Goal: Information Seeking & Learning: Learn about a topic

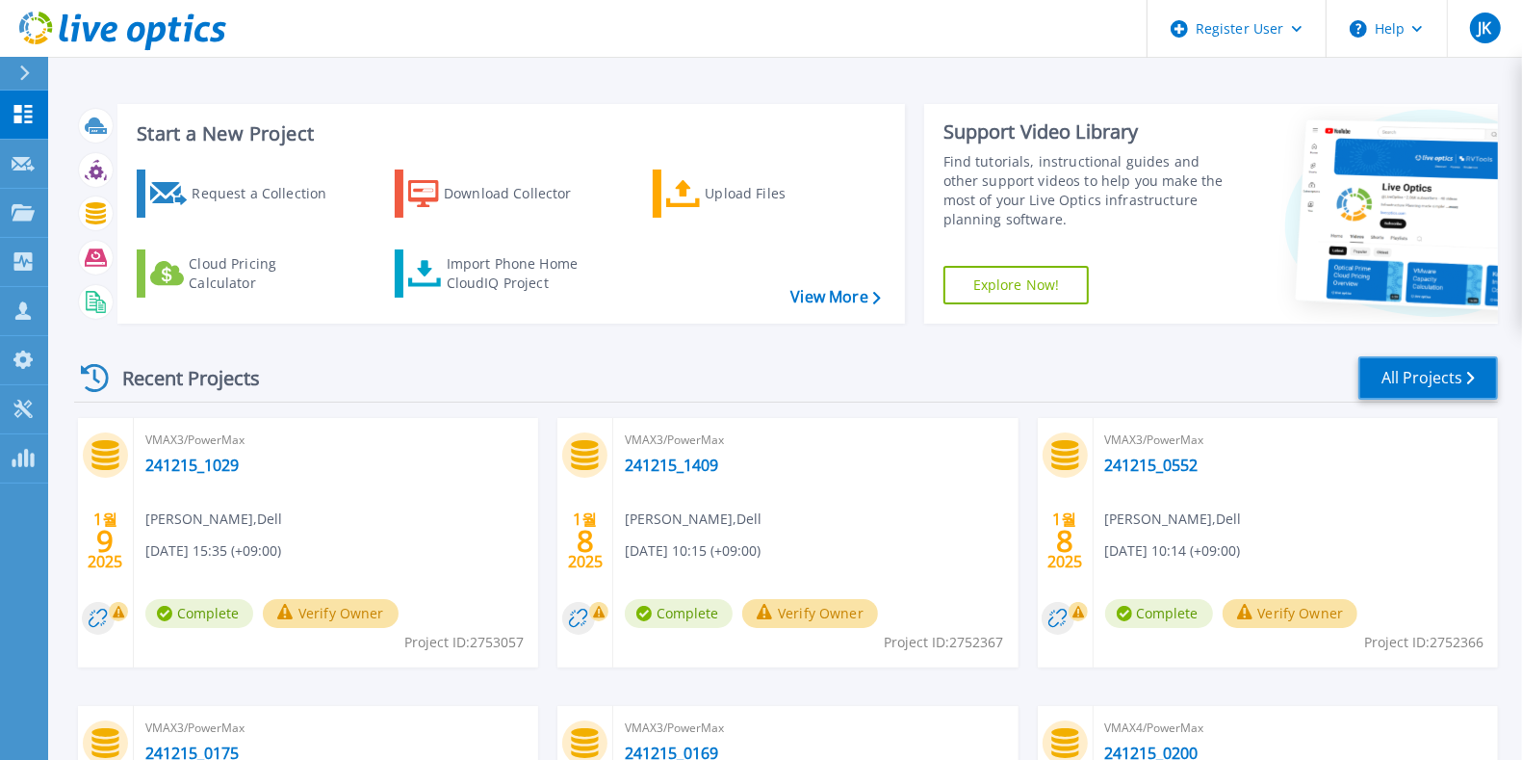
click at [1462, 376] on link "All Projects" at bounding box center [1429, 377] width 140 height 43
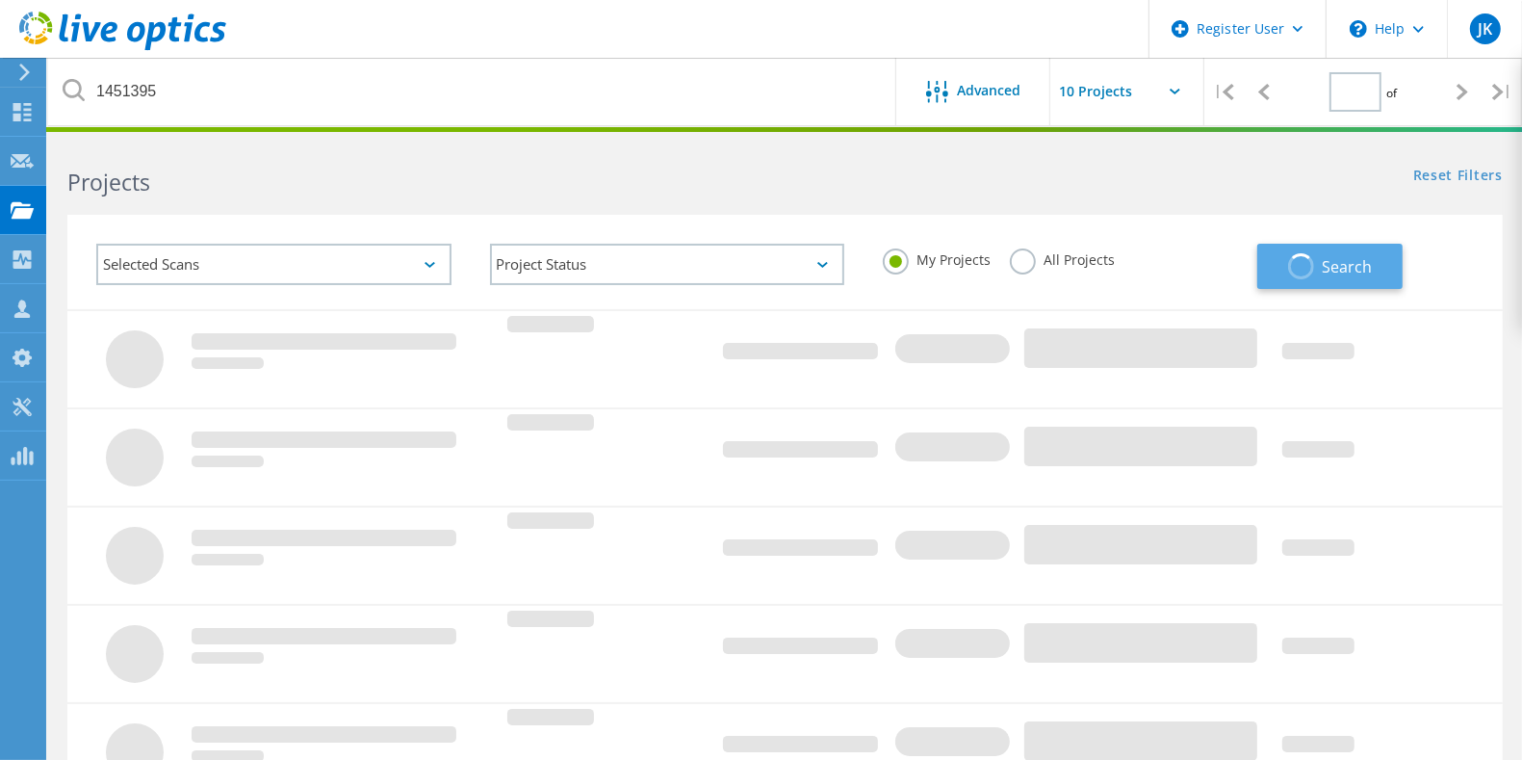
type input "1"
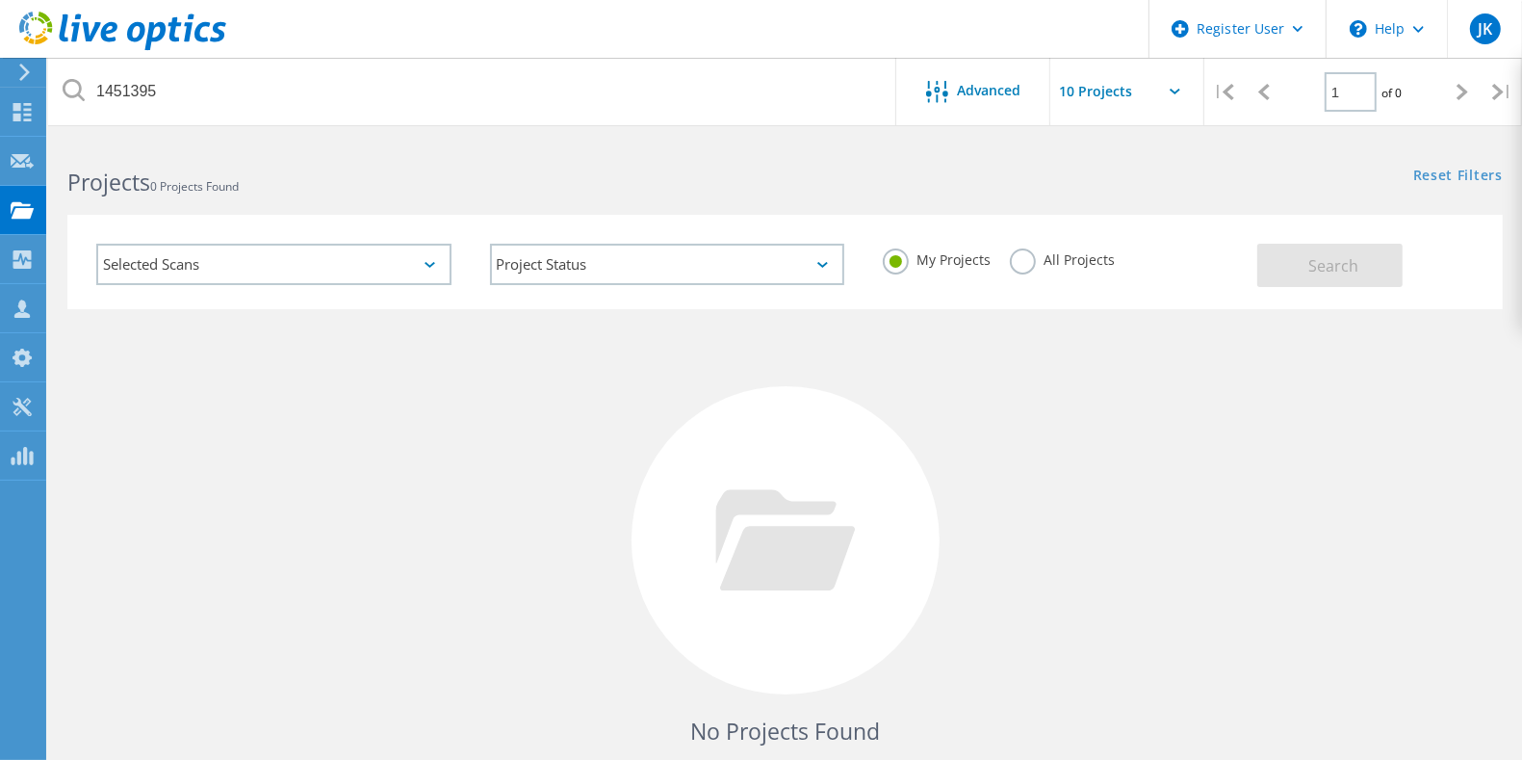
click at [1017, 274] on div "All Projects" at bounding box center [1062, 262] width 105 height 28
click at [1027, 258] on label "All Projects" at bounding box center [1062, 257] width 105 height 18
click at [0, 0] on input "All Projects" at bounding box center [0, 0] width 0 height 0
click at [1320, 274] on span "Search" at bounding box center [1334, 265] width 50 height 21
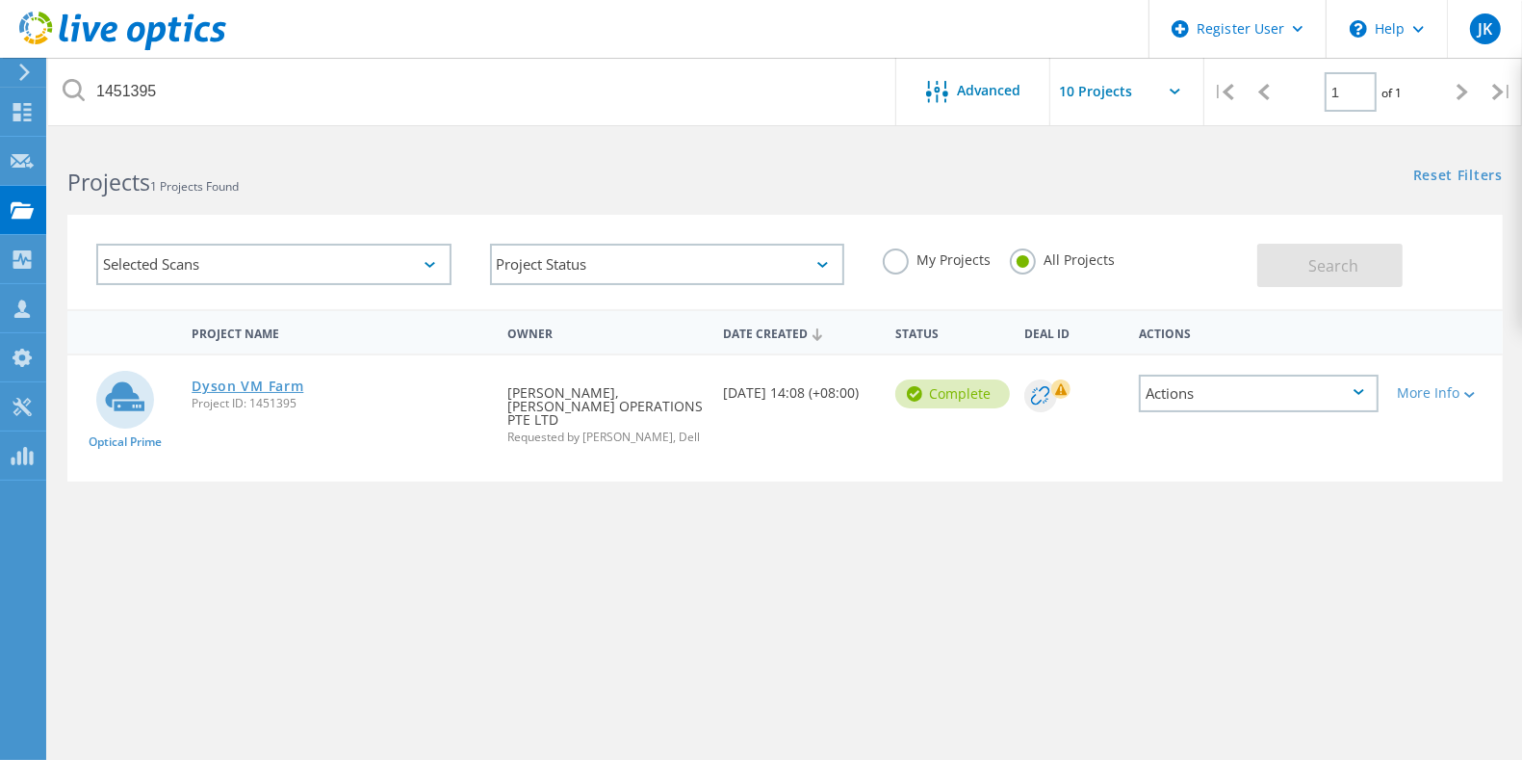
click at [279, 388] on link "Dyson VM Farm" at bounding box center [248, 385] width 112 height 13
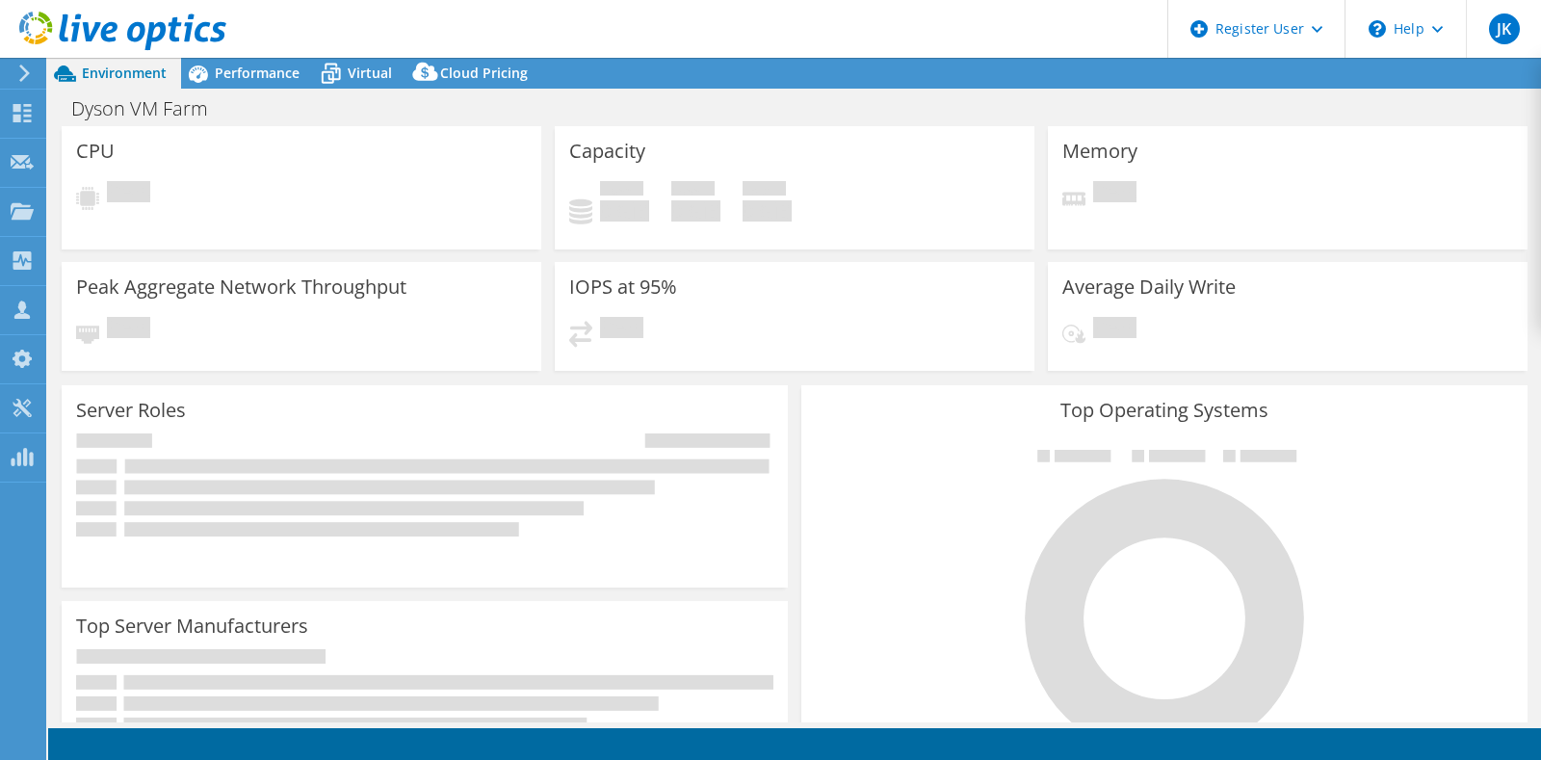
select select "[GEOGRAPHIC_DATA]"
select select "JPY"
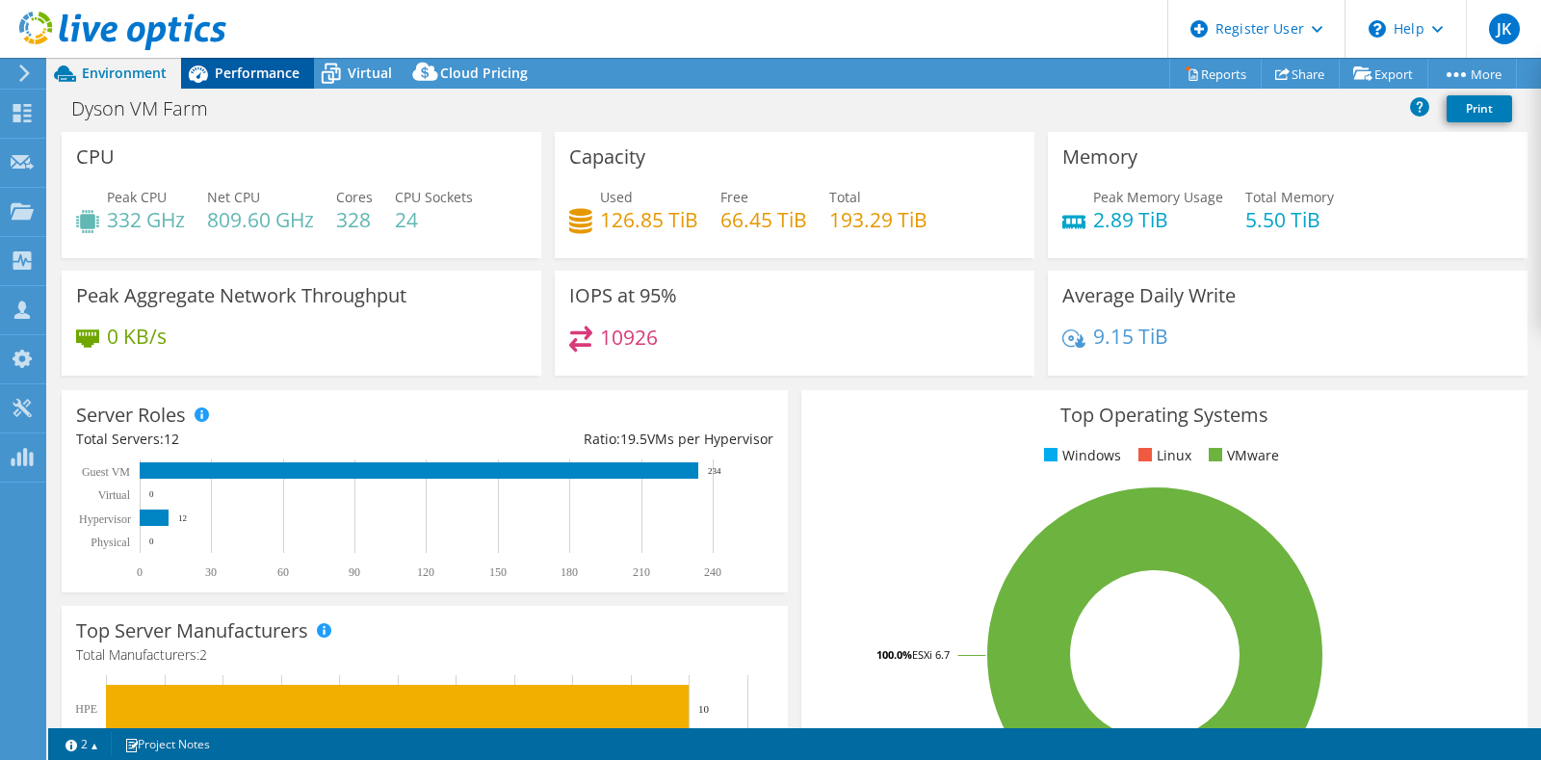
click at [251, 75] on span "Performance" at bounding box center [257, 73] width 85 height 18
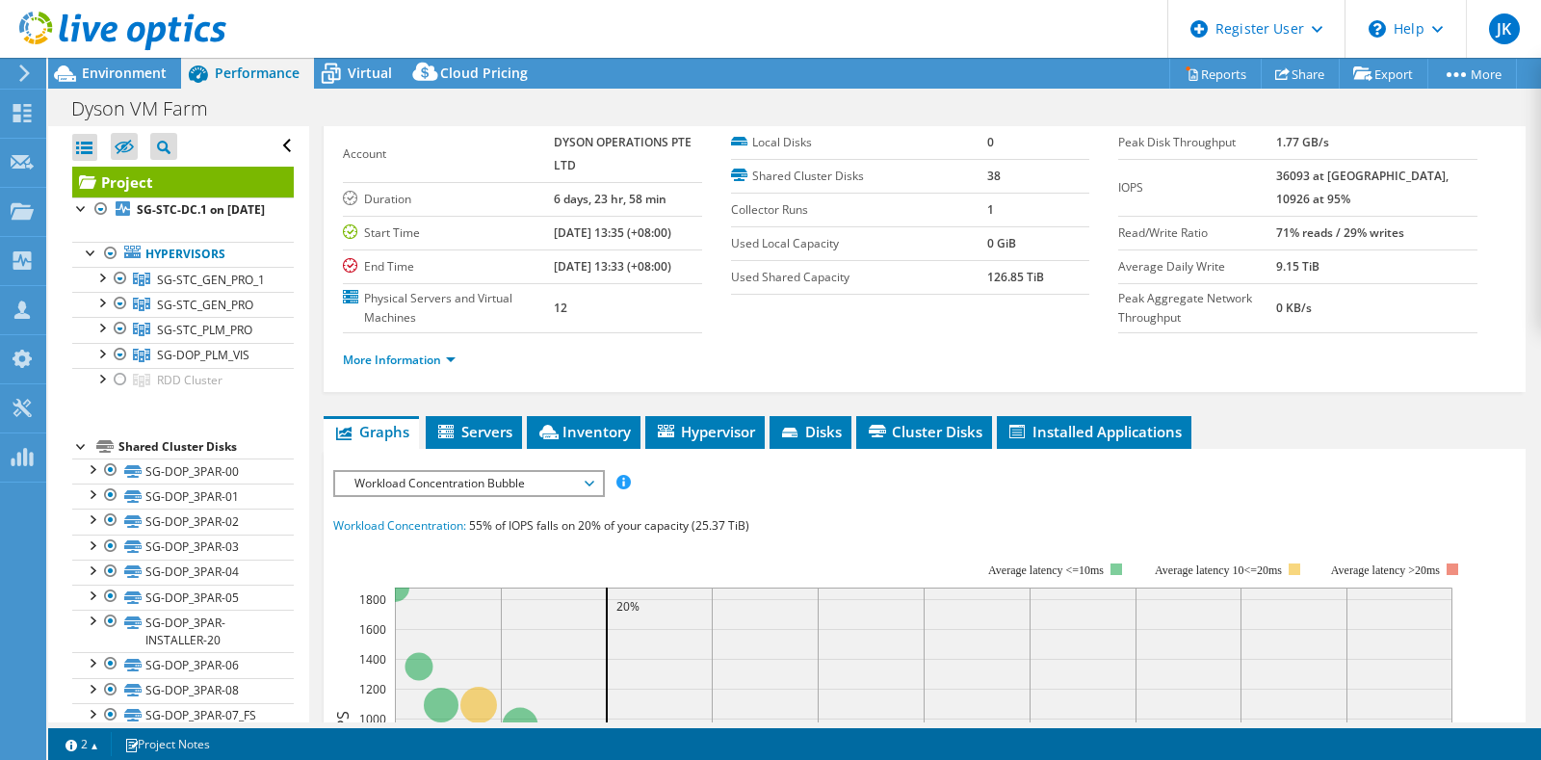
scroll to position [120, 0]
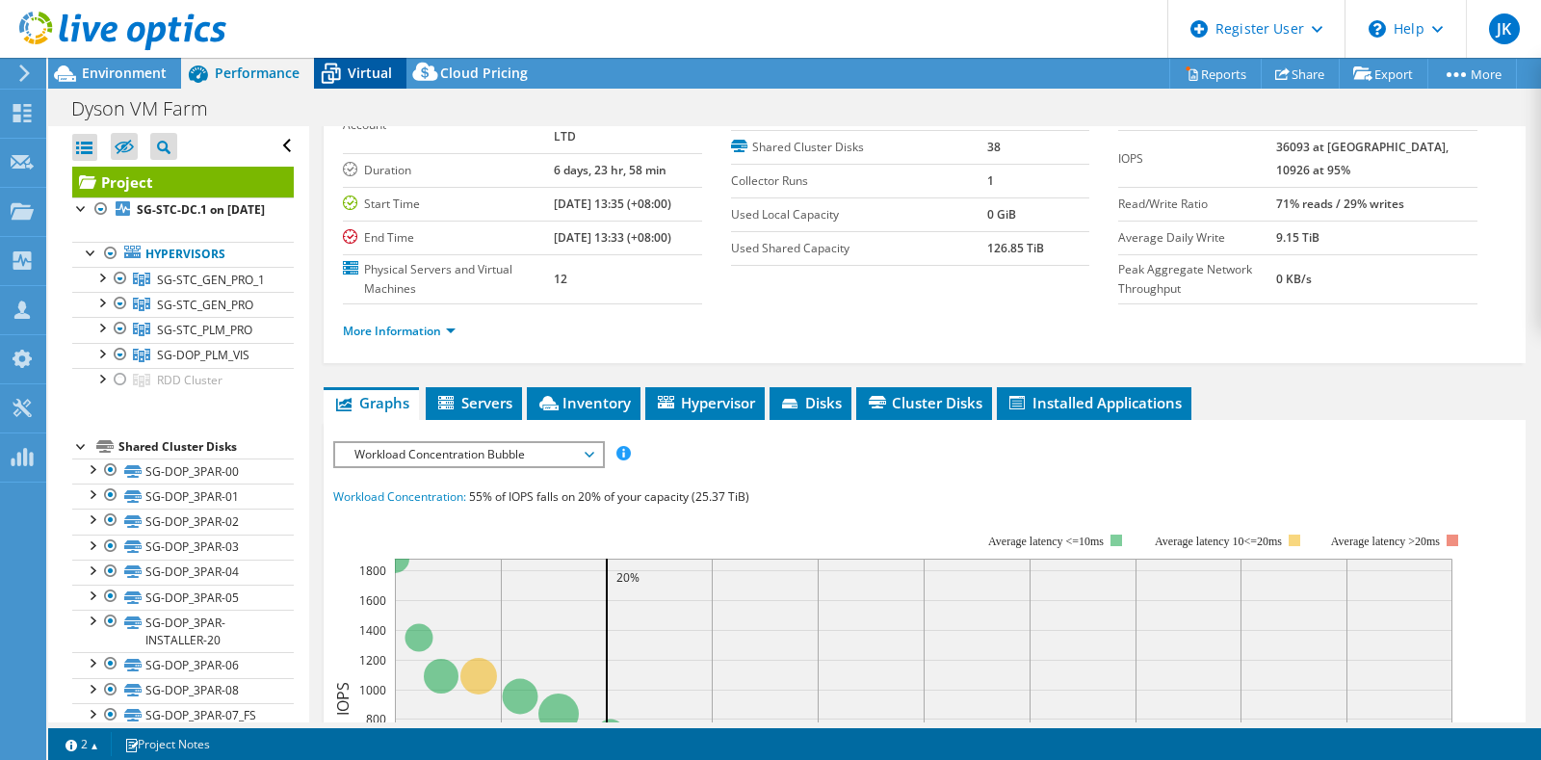
click at [335, 77] on icon at bounding box center [331, 74] width 34 height 34
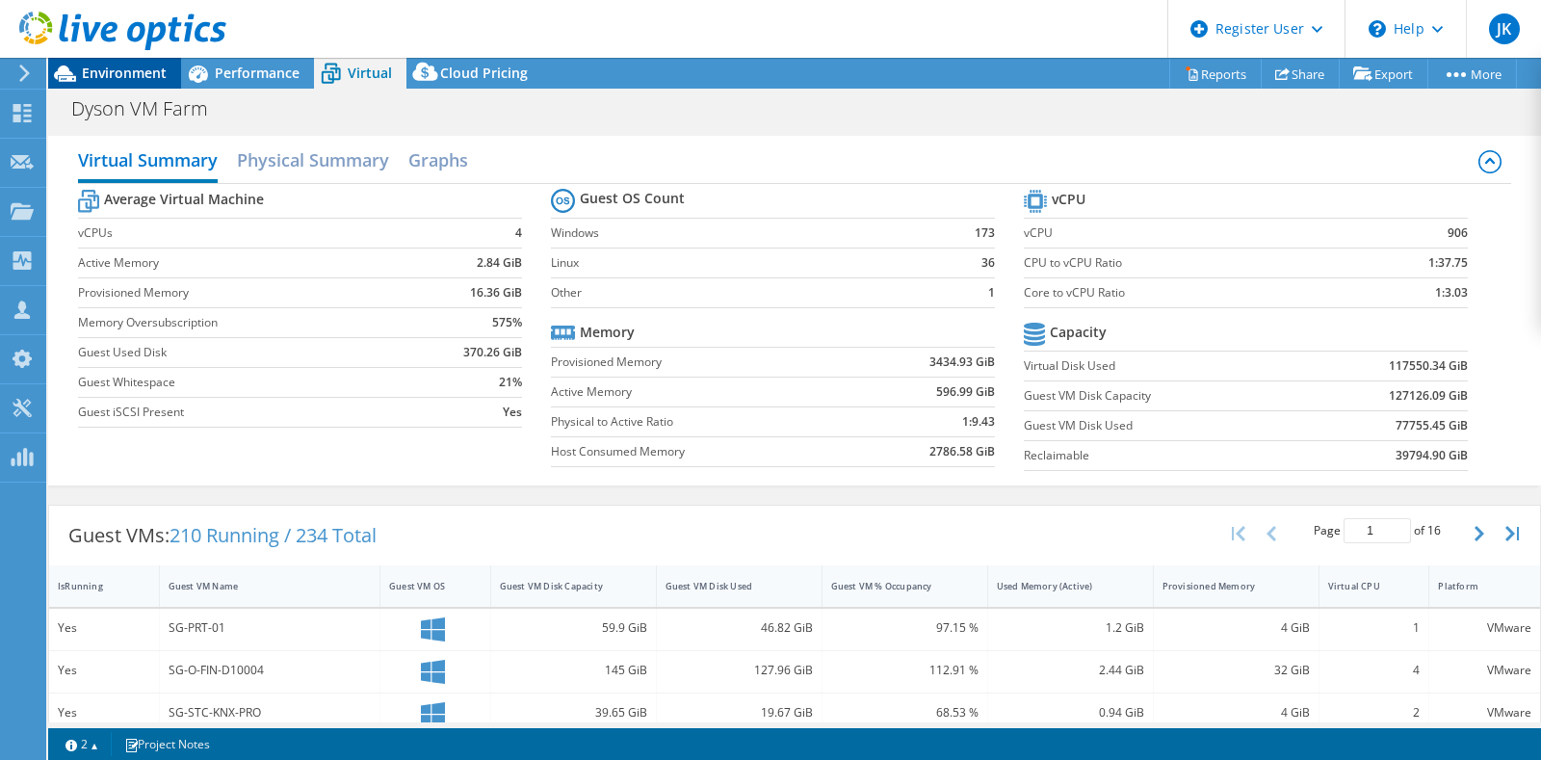
click at [139, 83] on div "Environment" at bounding box center [114, 73] width 133 height 31
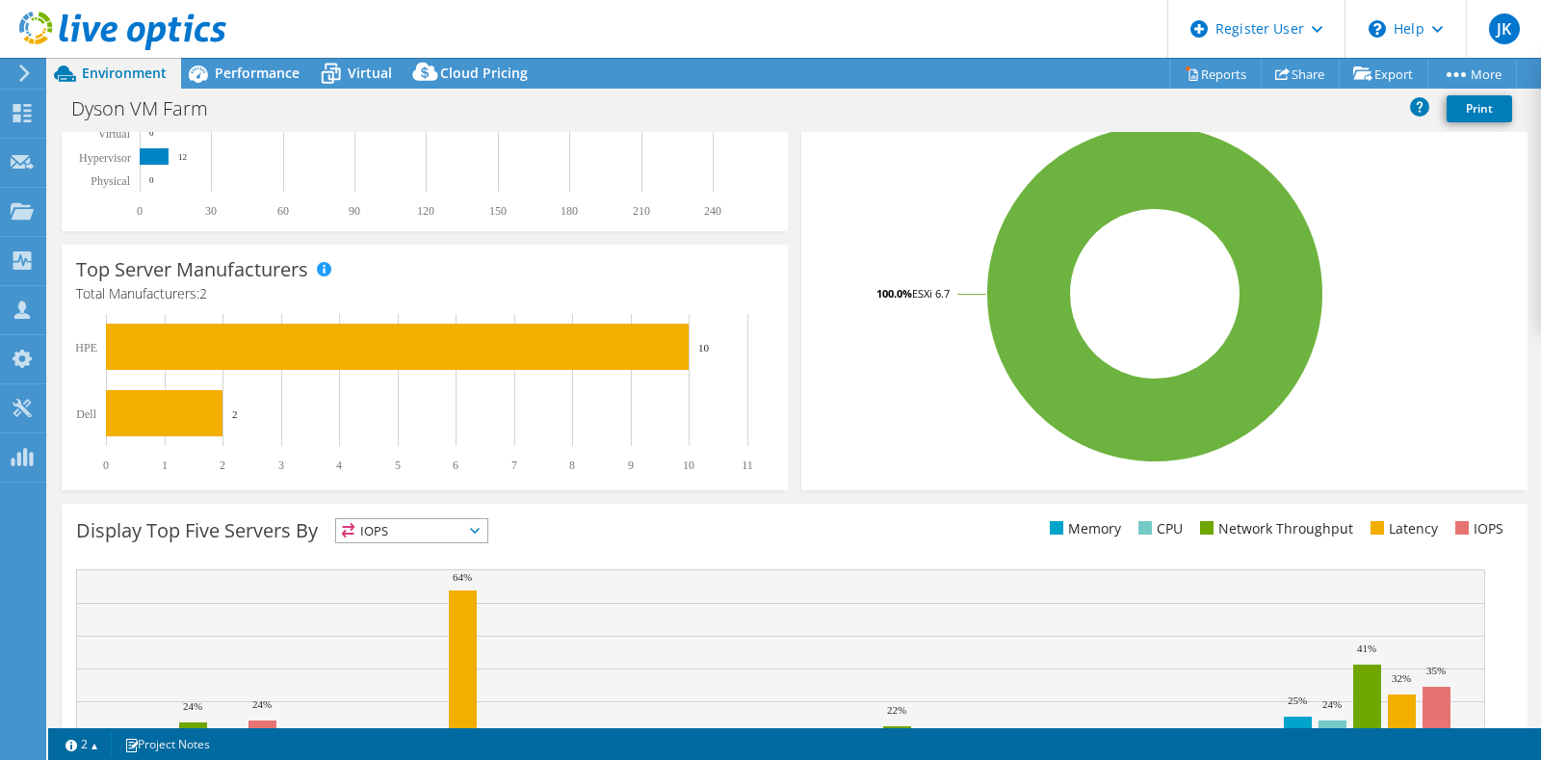
scroll to position [241, 0]
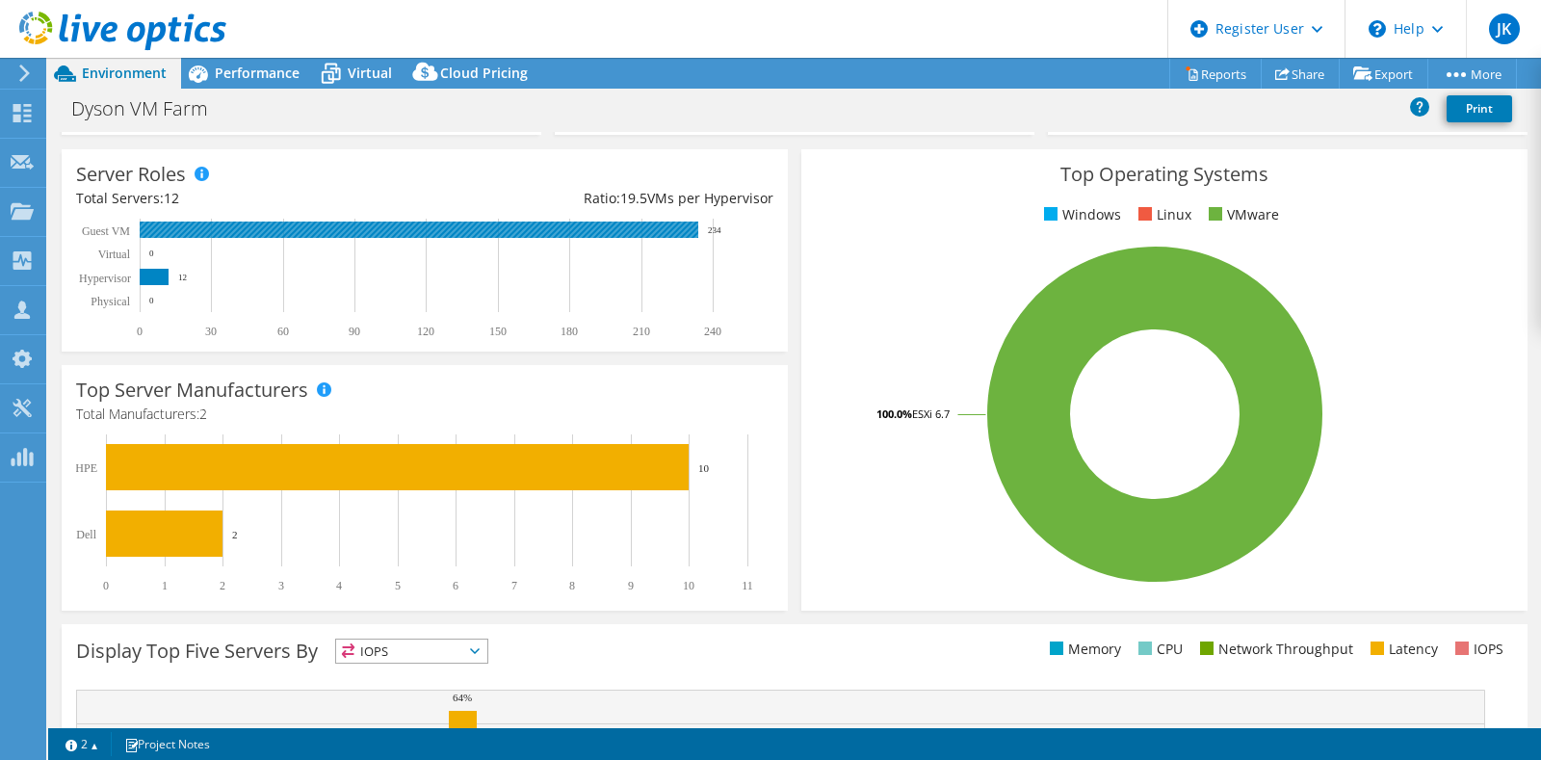
drag, startPoint x: 740, startPoint y: 234, endPoint x: 693, endPoint y: 238, distance: 47.3
click at [693, 238] on rect at bounding box center [415, 279] width 678 height 120
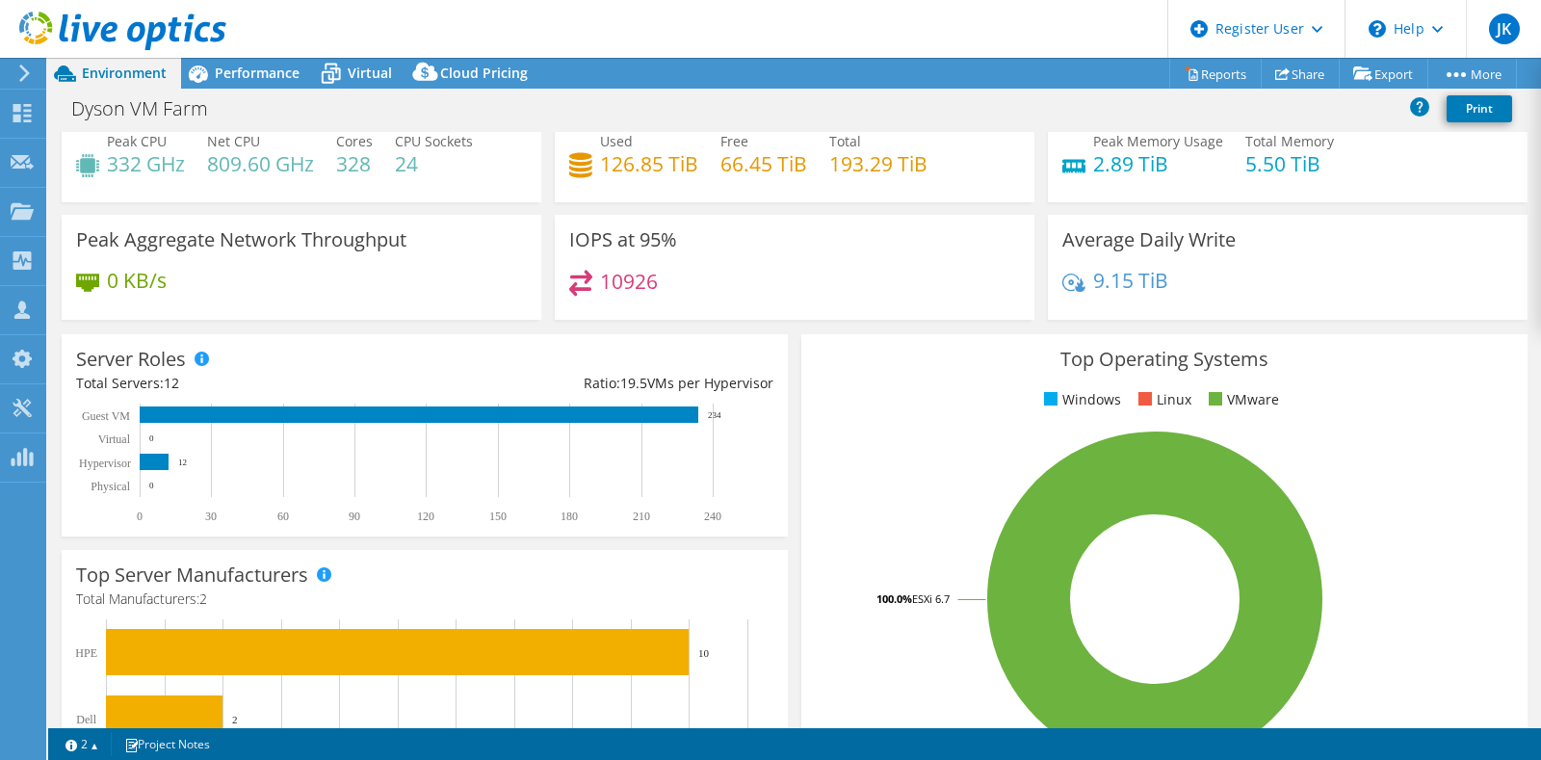
scroll to position [0, 0]
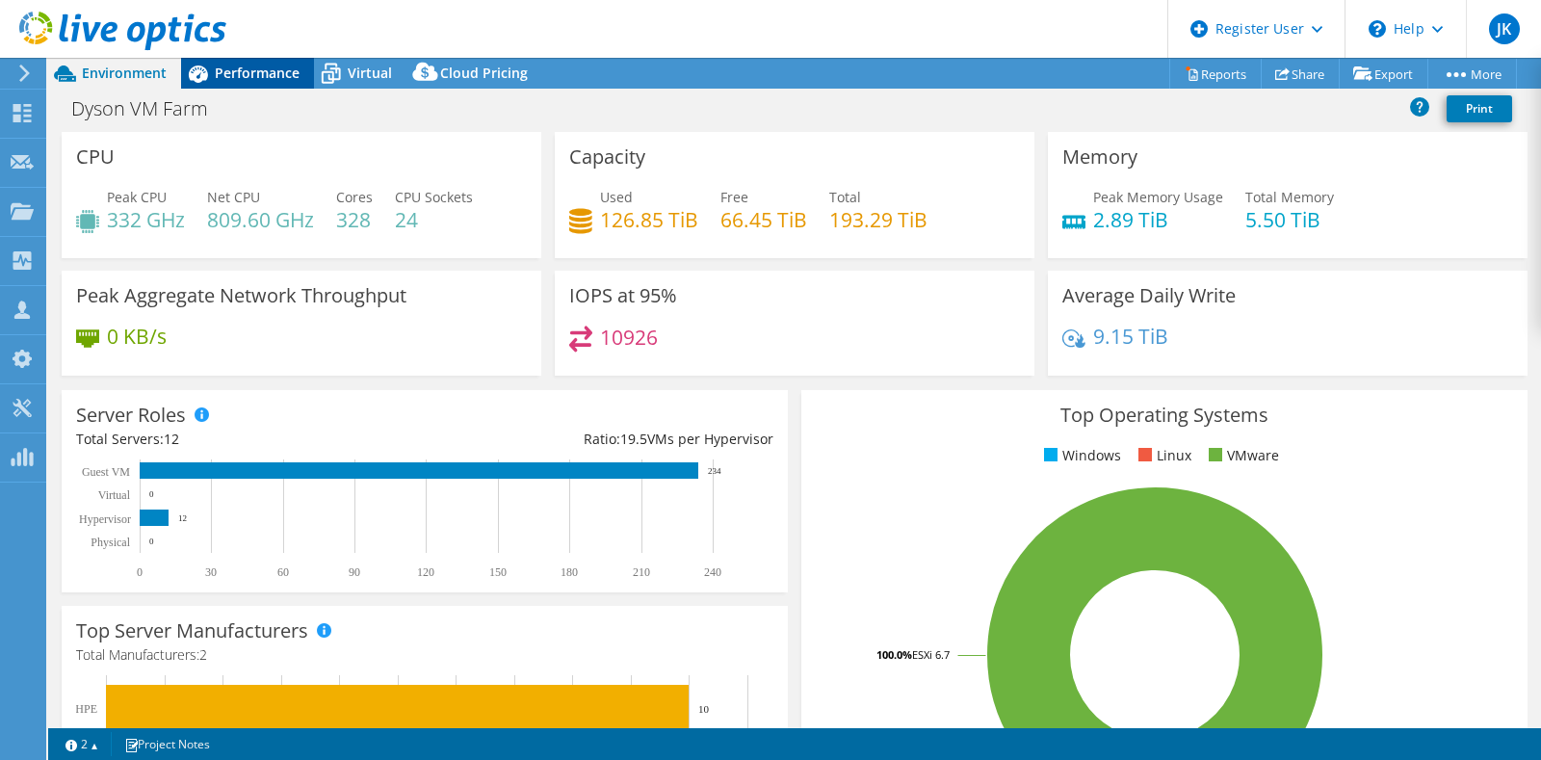
click at [256, 78] on span "Performance" at bounding box center [257, 73] width 85 height 18
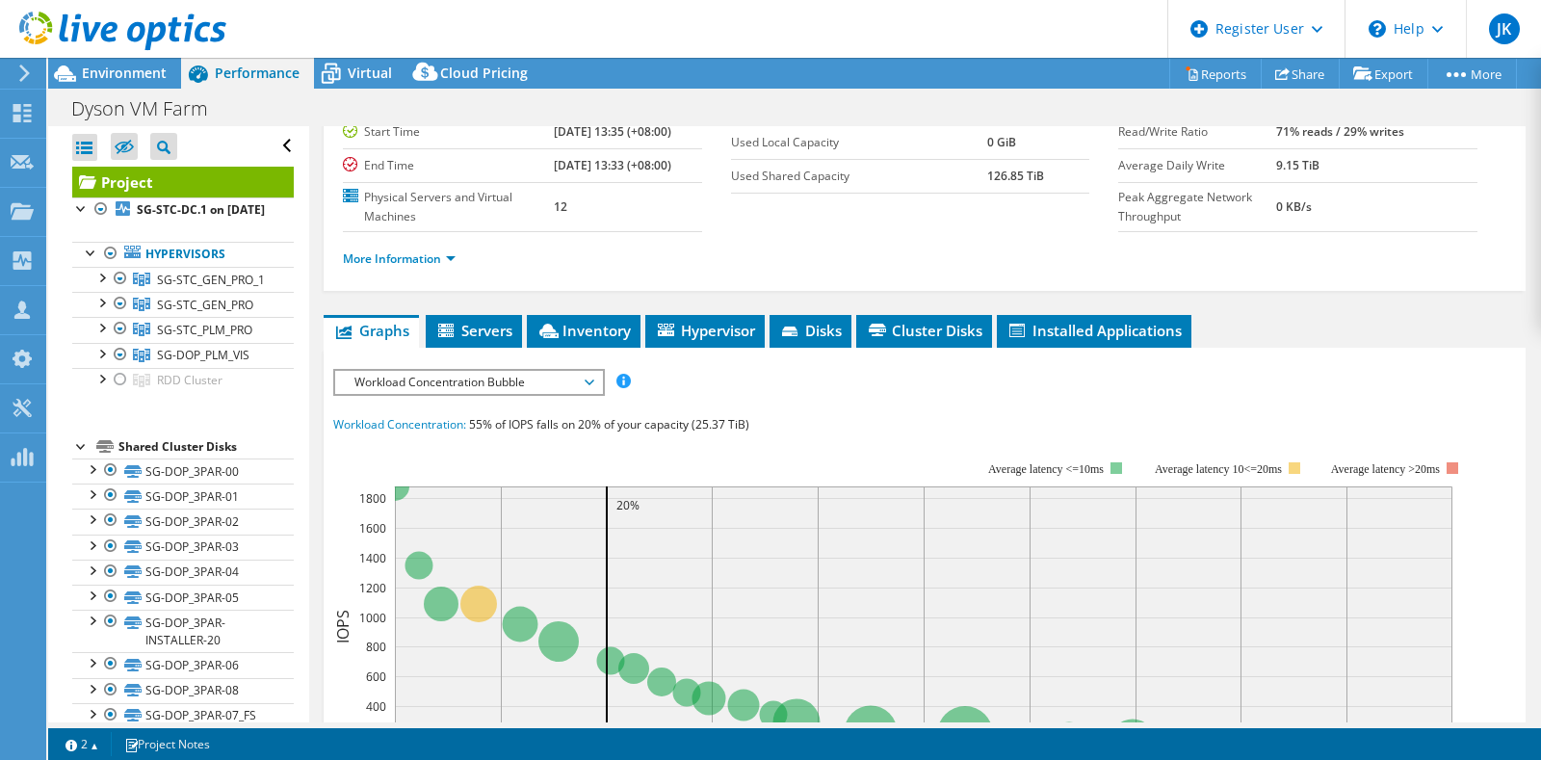
scroll to position [241, 0]
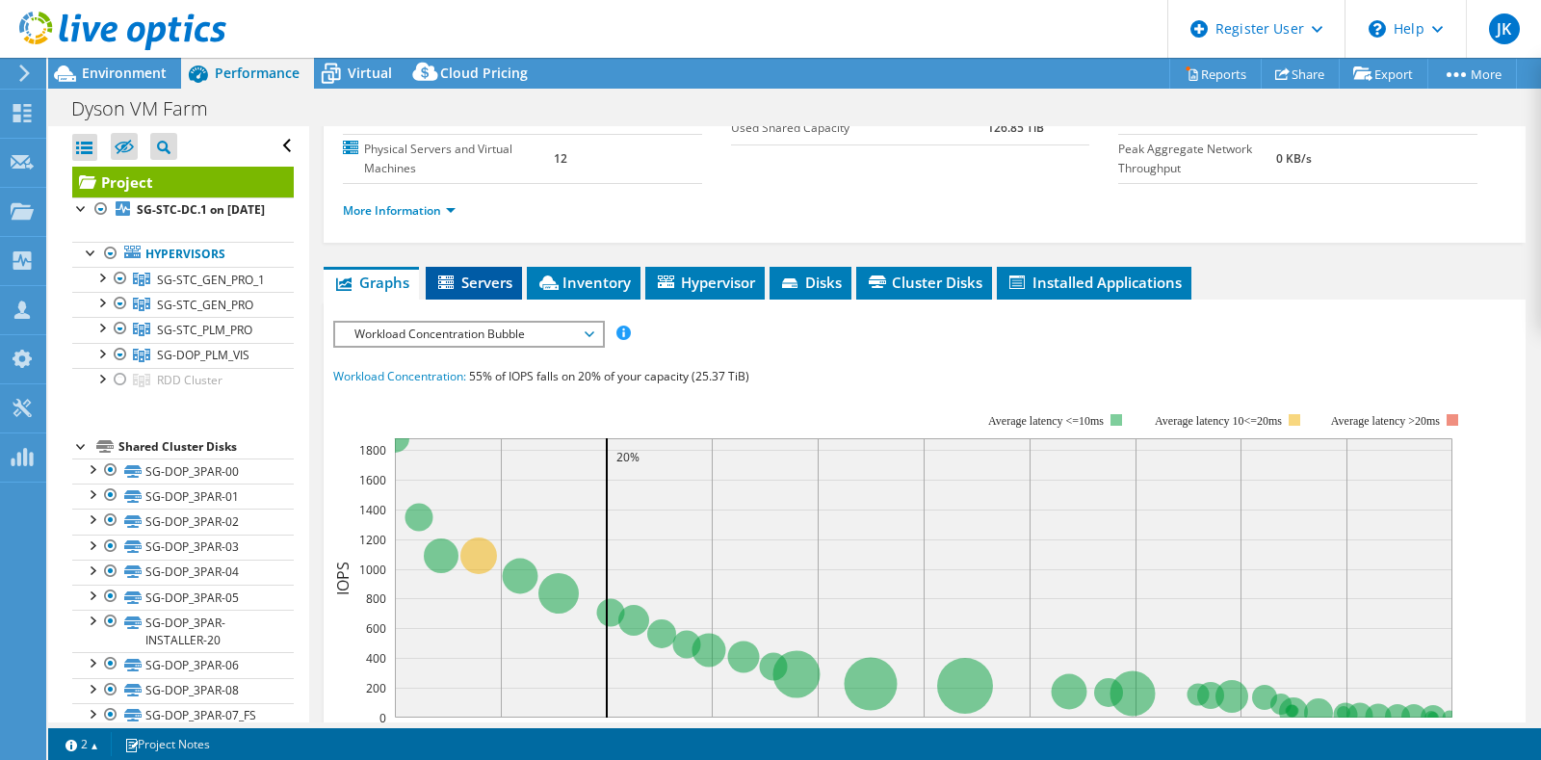
click at [511, 267] on li "Servers" at bounding box center [474, 283] width 96 height 33
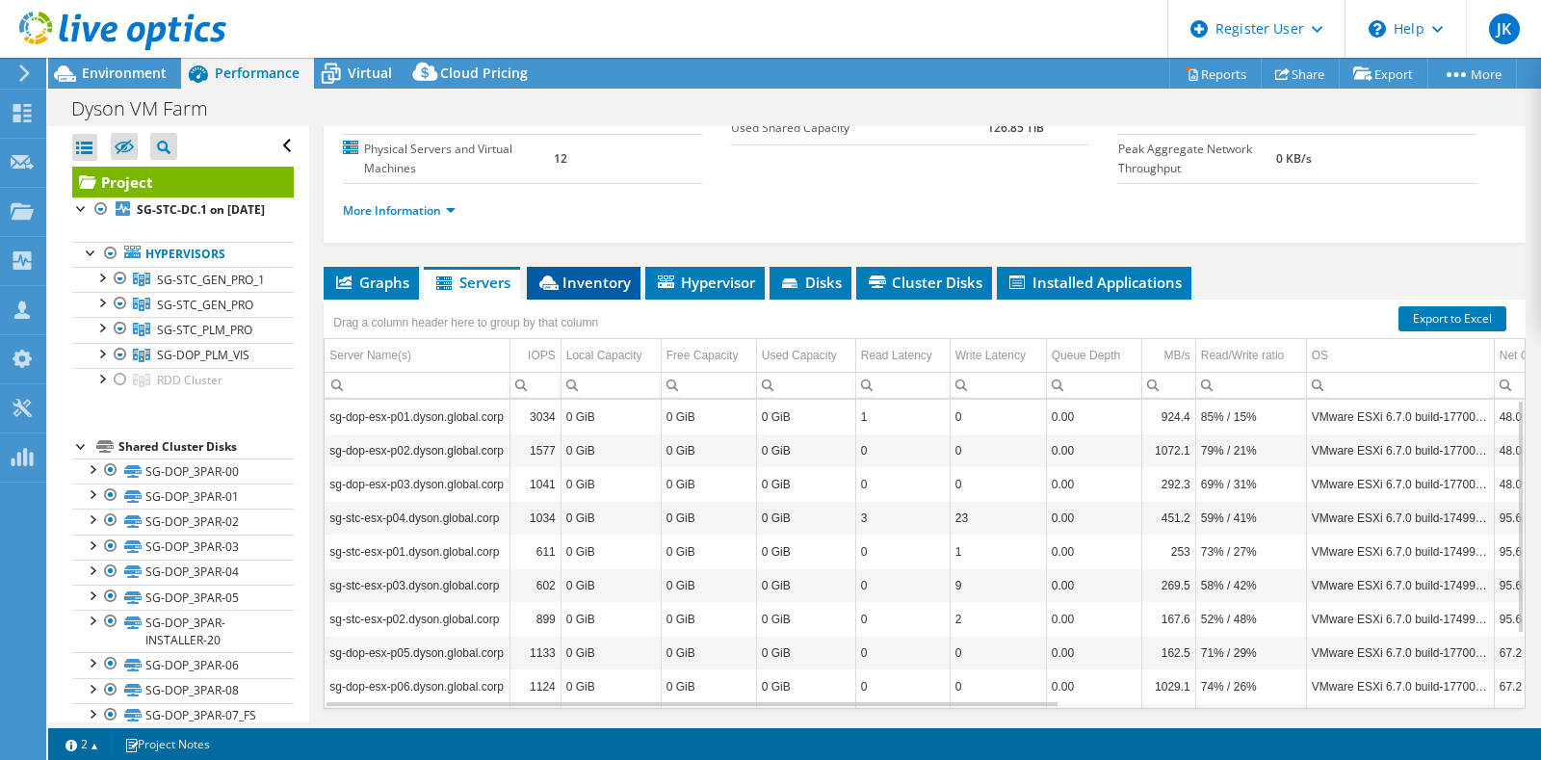
click at [602, 272] on span "Inventory" at bounding box center [583, 281] width 94 height 19
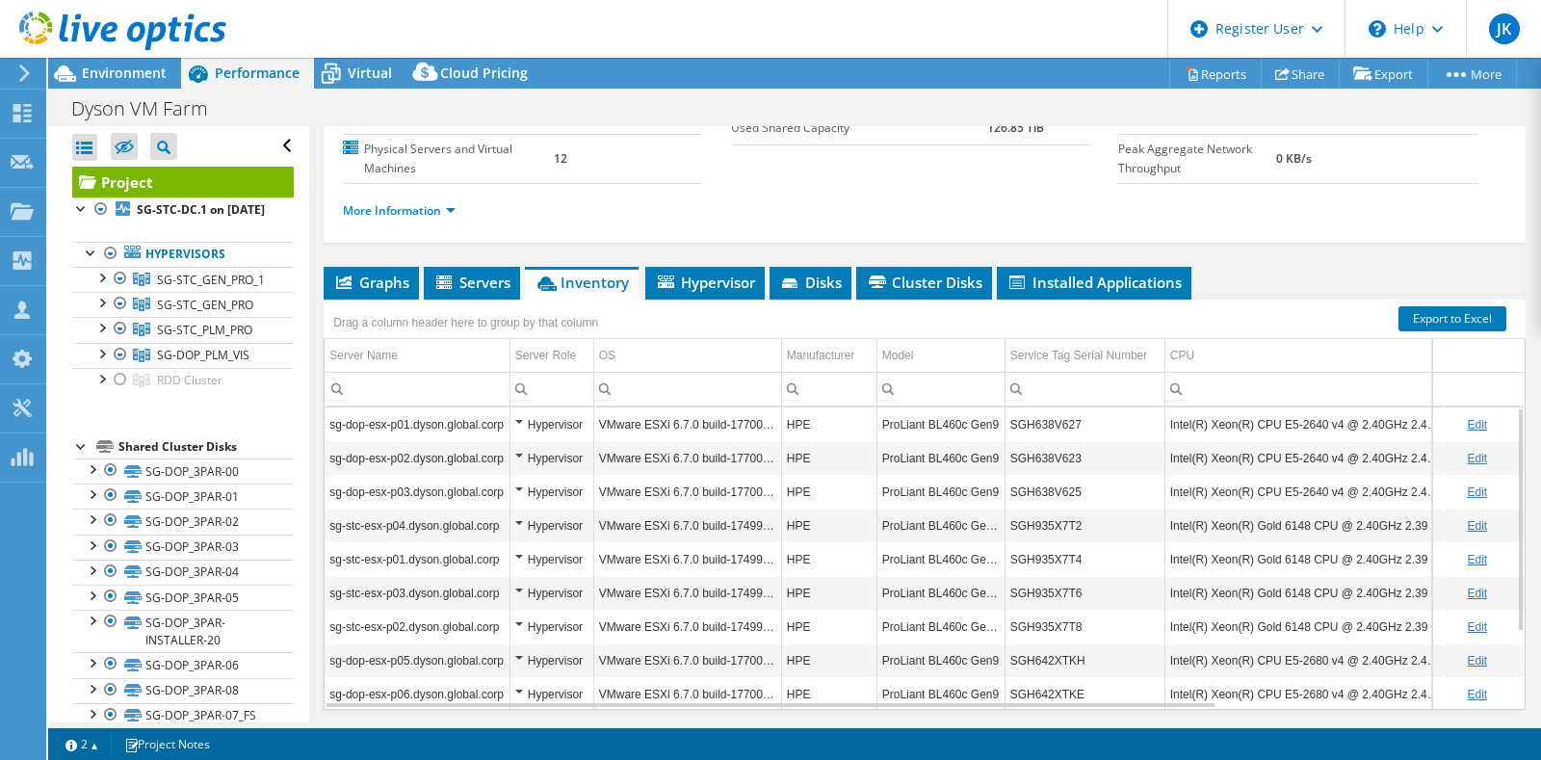
scroll to position [0, 0]
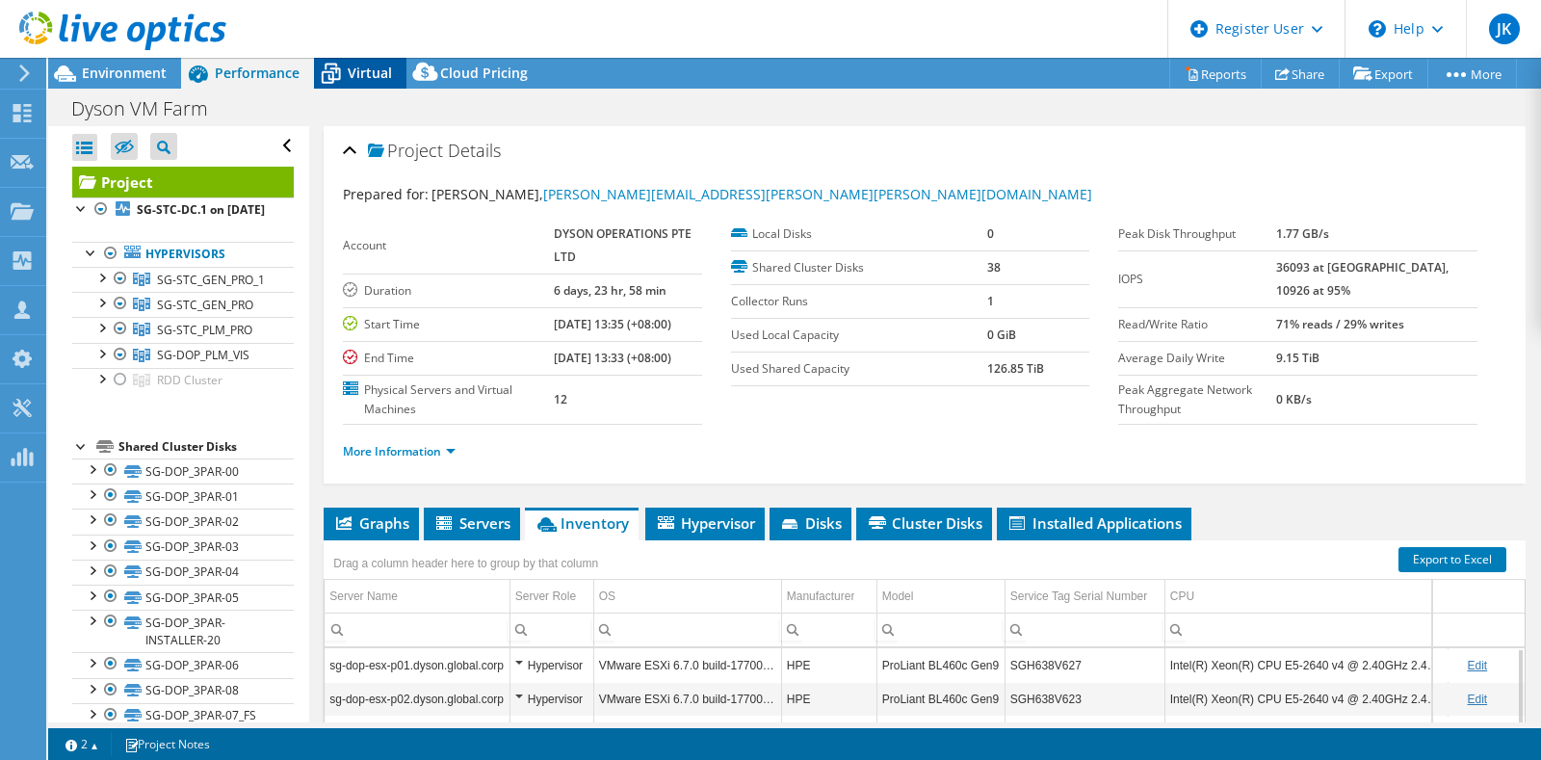
click at [350, 68] on span "Virtual" at bounding box center [370, 73] width 44 height 18
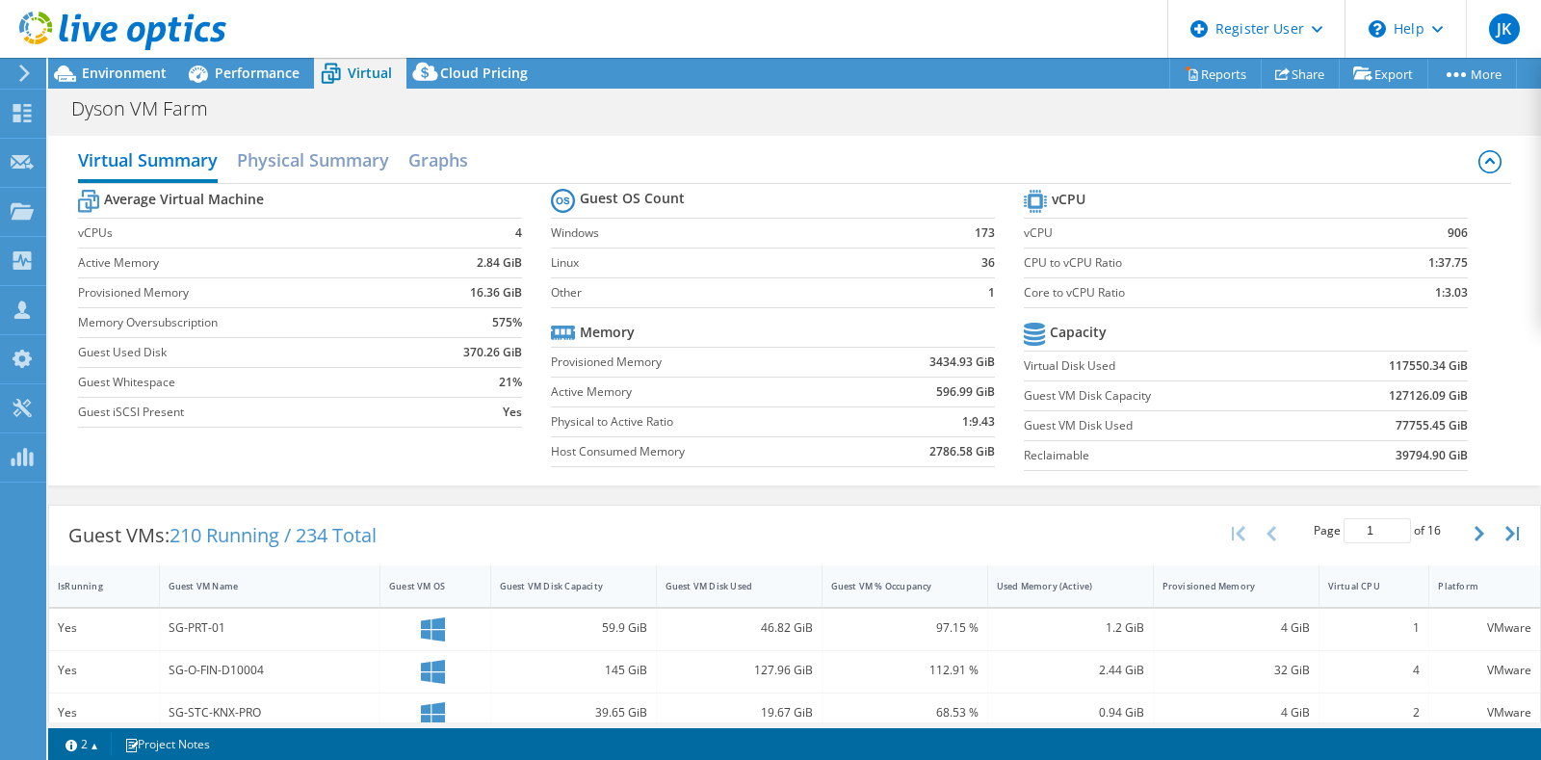
click at [917, 188] on tr "Guest OS Count" at bounding box center [773, 201] width 444 height 35
click at [328, 128] on div "Virtual Summary Physical Summary Graphs Average Virtual Machine vCPUs 4 Active …" at bounding box center [794, 310] width 1492 height 369
click at [277, 162] on h2 "Physical Summary" at bounding box center [313, 162] width 152 height 42
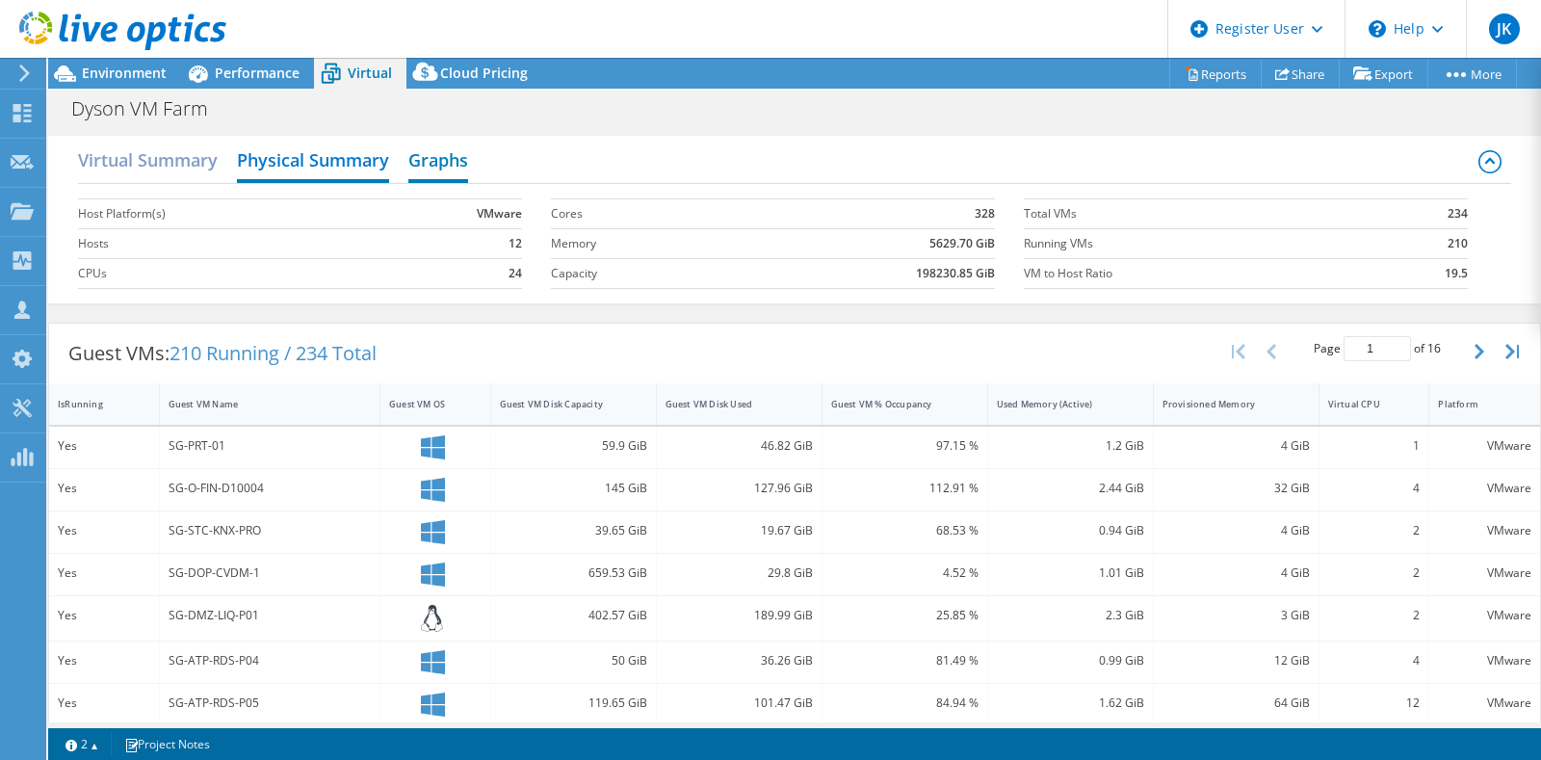
click at [449, 163] on h2 "Graphs" at bounding box center [438, 162] width 60 height 42
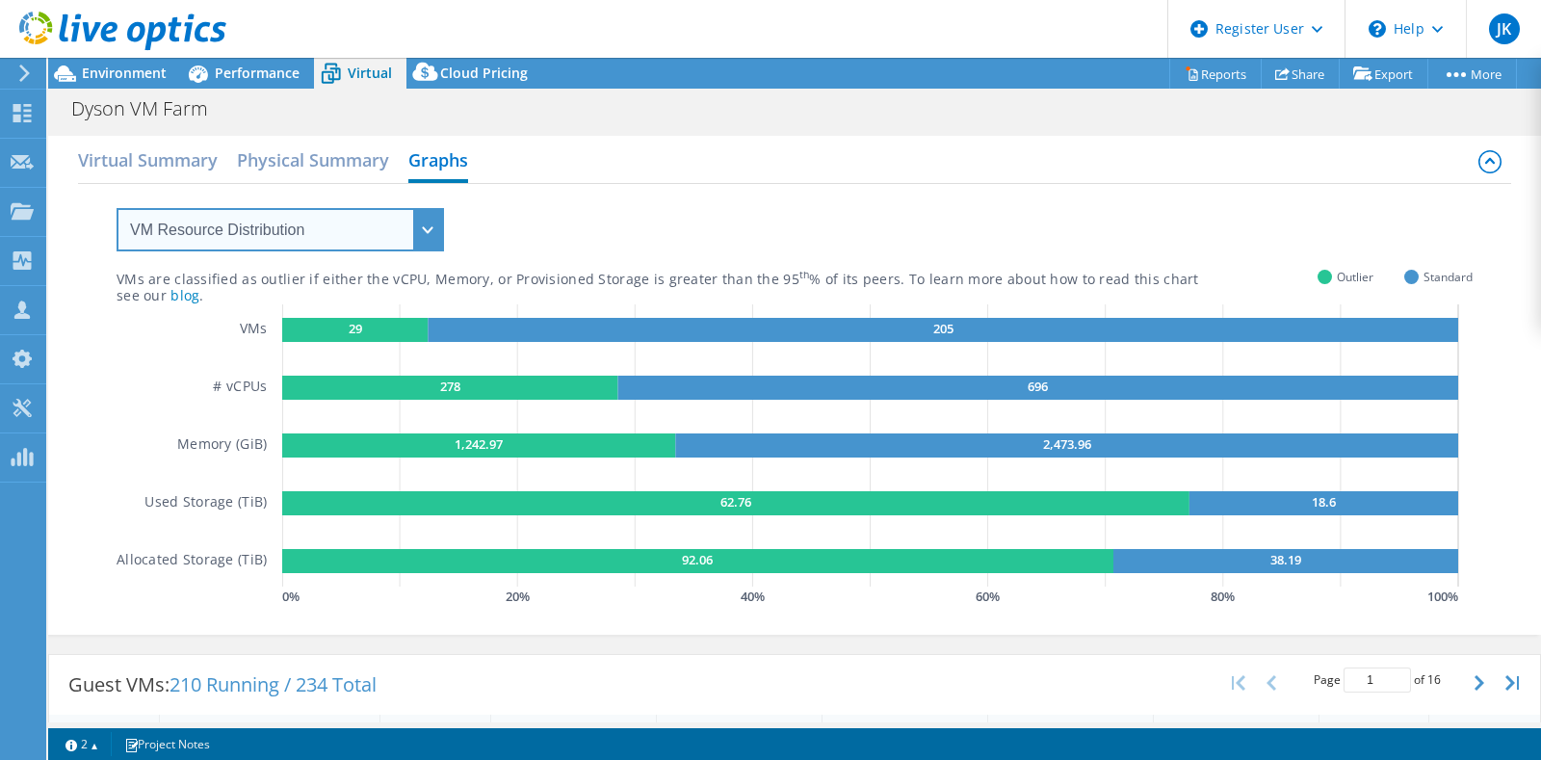
click at [349, 244] on select "VM Resource Distribution Provisioning Contrast Over Provisioning" at bounding box center [280, 229] width 327 height 43
click at [117, 208] on select "VM Resource Distribution Provisioning Contrast Over Provisioning" at bounding box center [280, 229] width 327 height 43
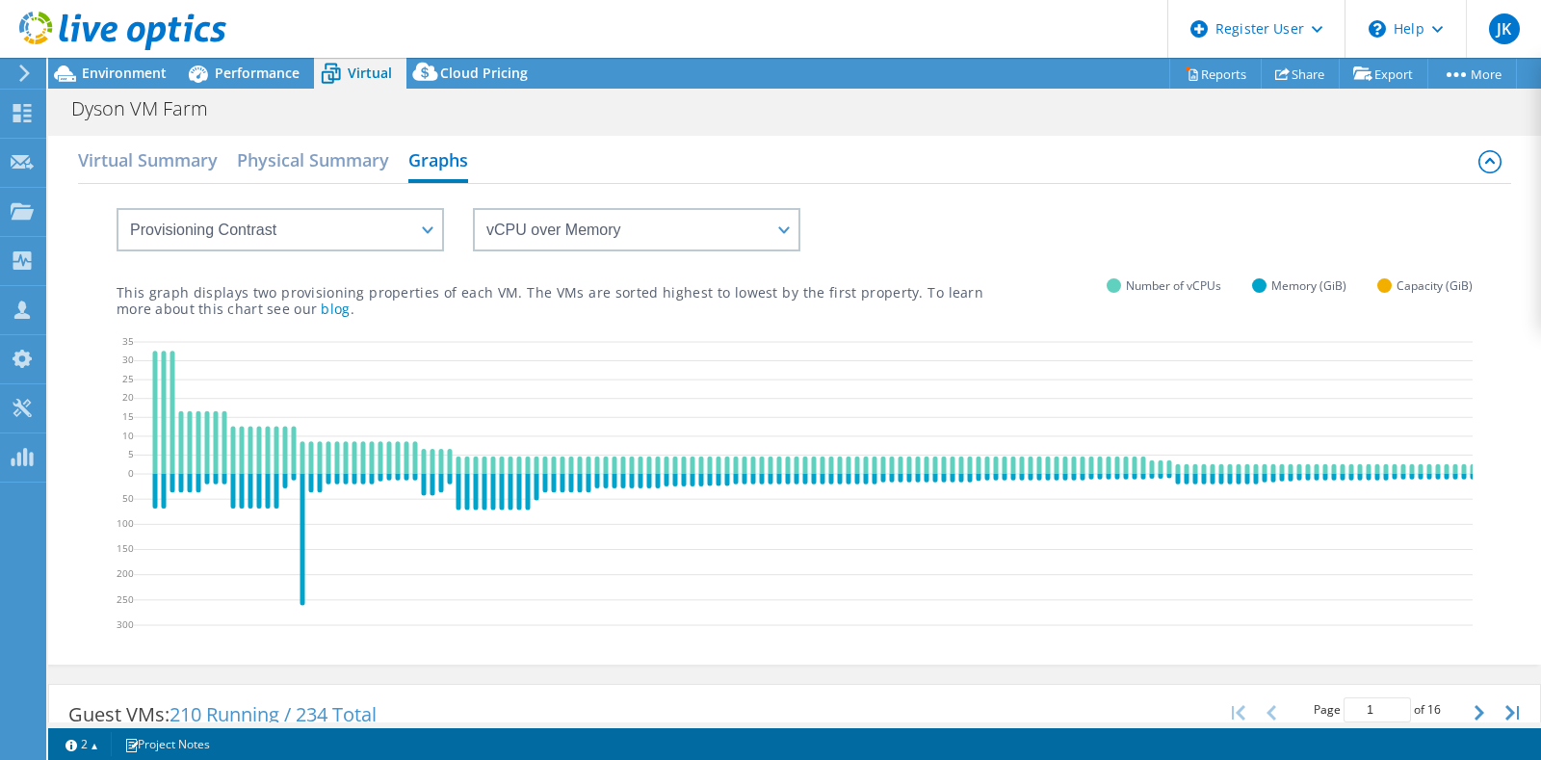
click at [348, 205] on div "VM Resource Distribution Provisioning Contrast Over Provisioning" at bounding box center [261, 217] width 366 height 67
click at [348, 239] on select "VM Resource Distribution Provisioning Contrast Over Provisioning" at bounding box center [280, 229] width 327 height 43
select select "Over Provisioning"
click at [117, 208] on select "VM Resource Distribution Provisioning Contrast Over Provisioning" at bounding box center [280, 229] width 327 height 43
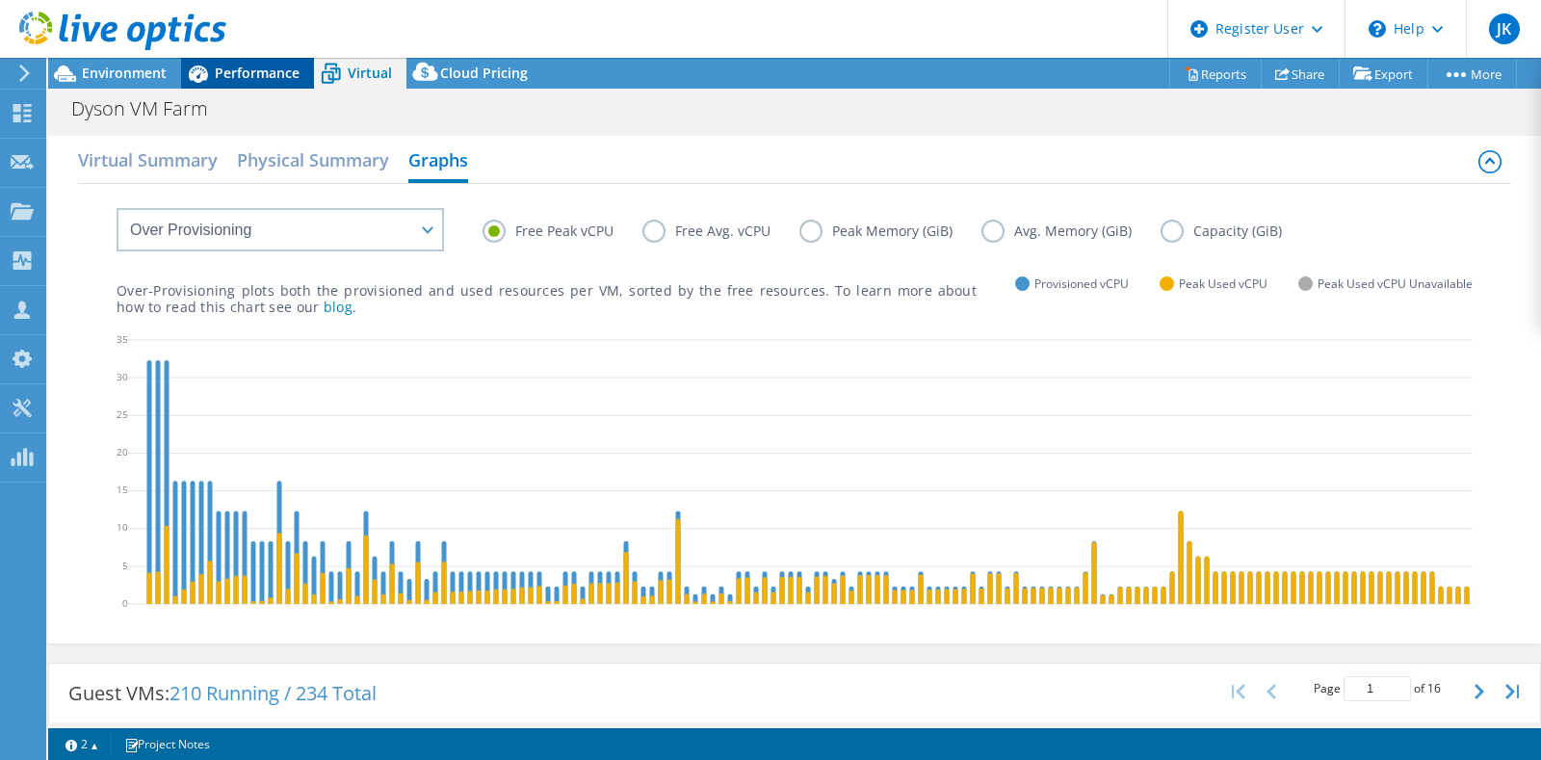
click at [239, 88] on div "Performance" at bounding box center [247, 73] width 133 height 31
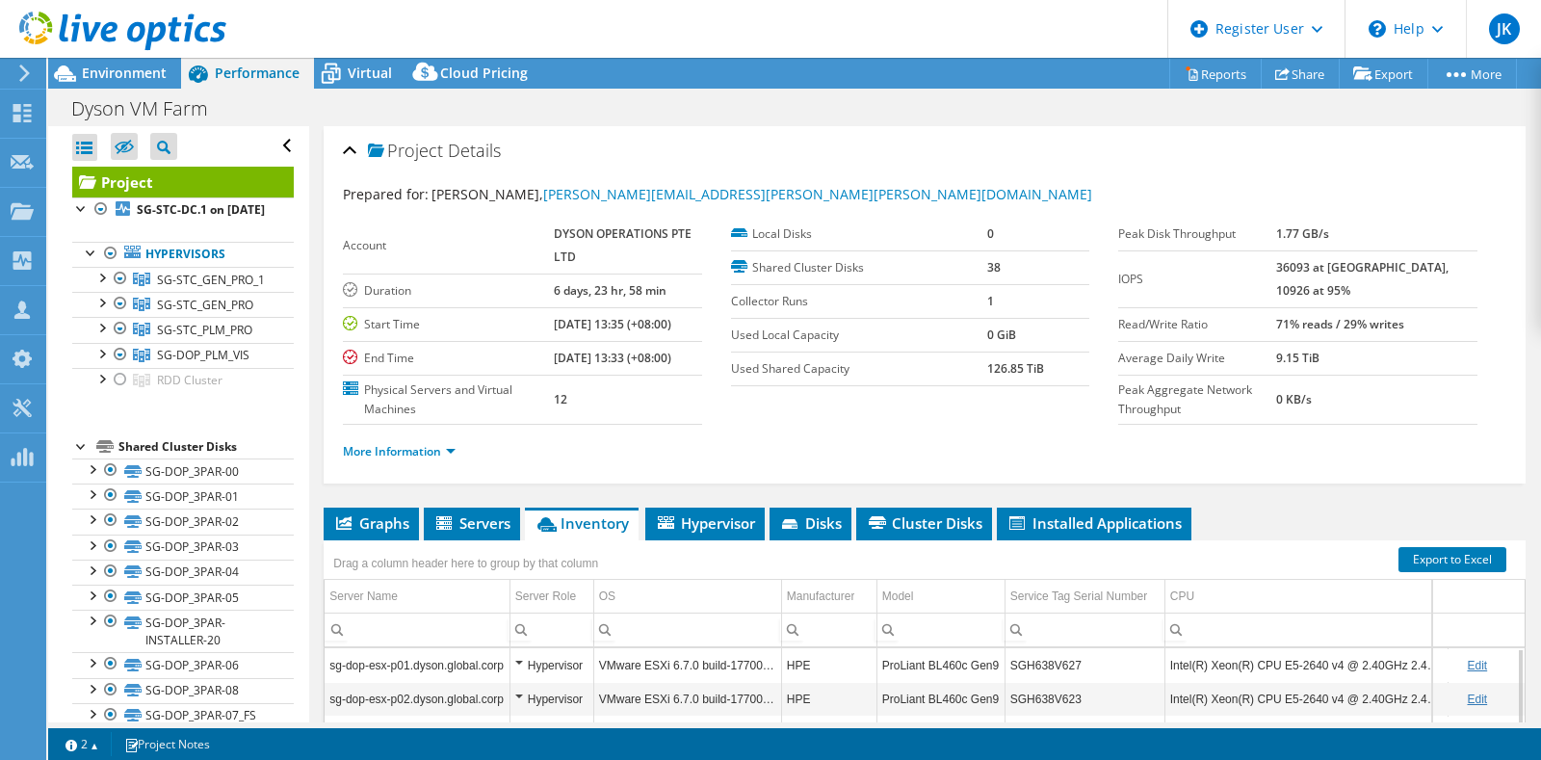
scroll to position [241, 0]
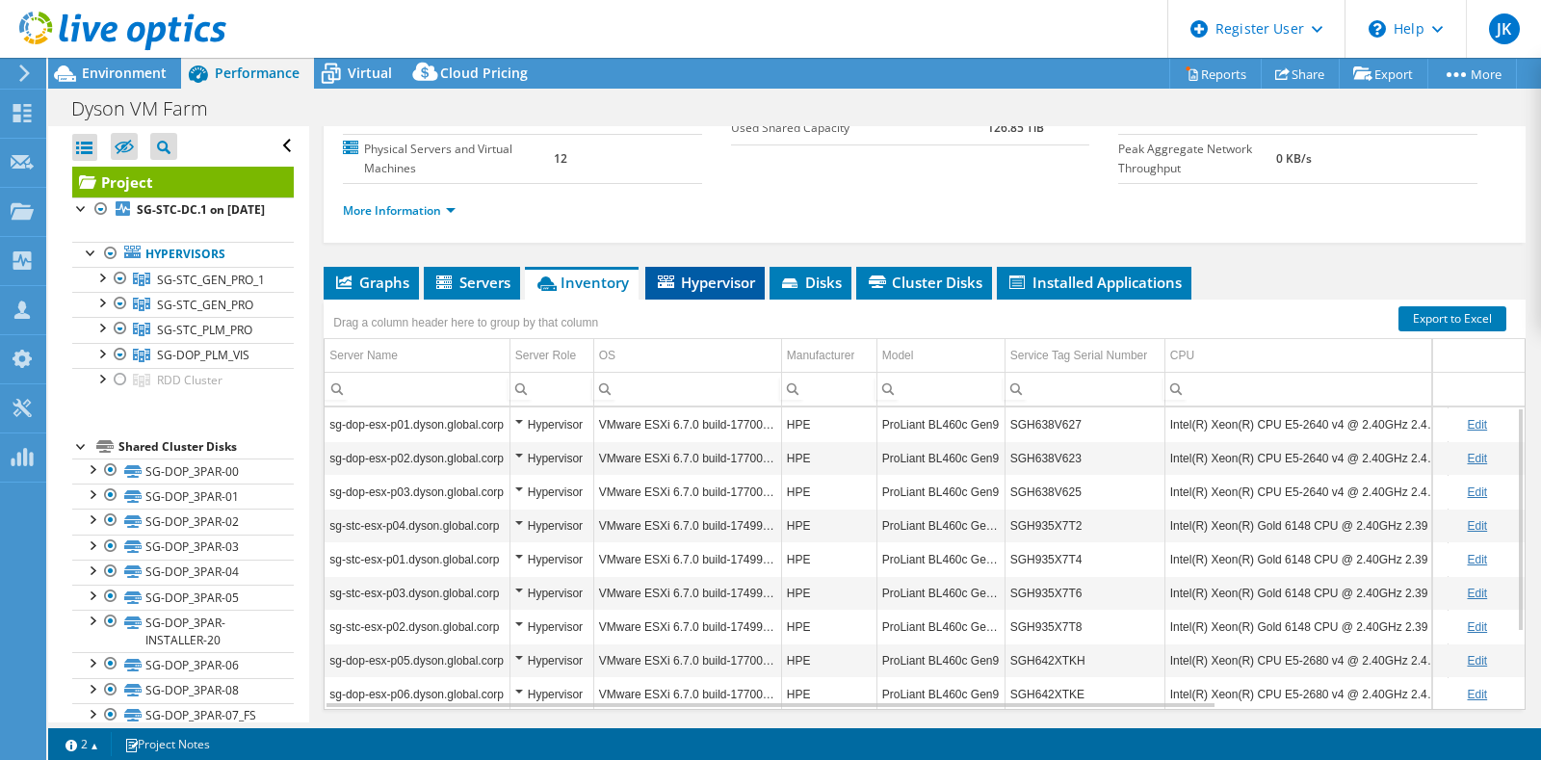
click at [722, 280] on span "Hypervisor" at bounding box center [705, 281] width 100 height 19
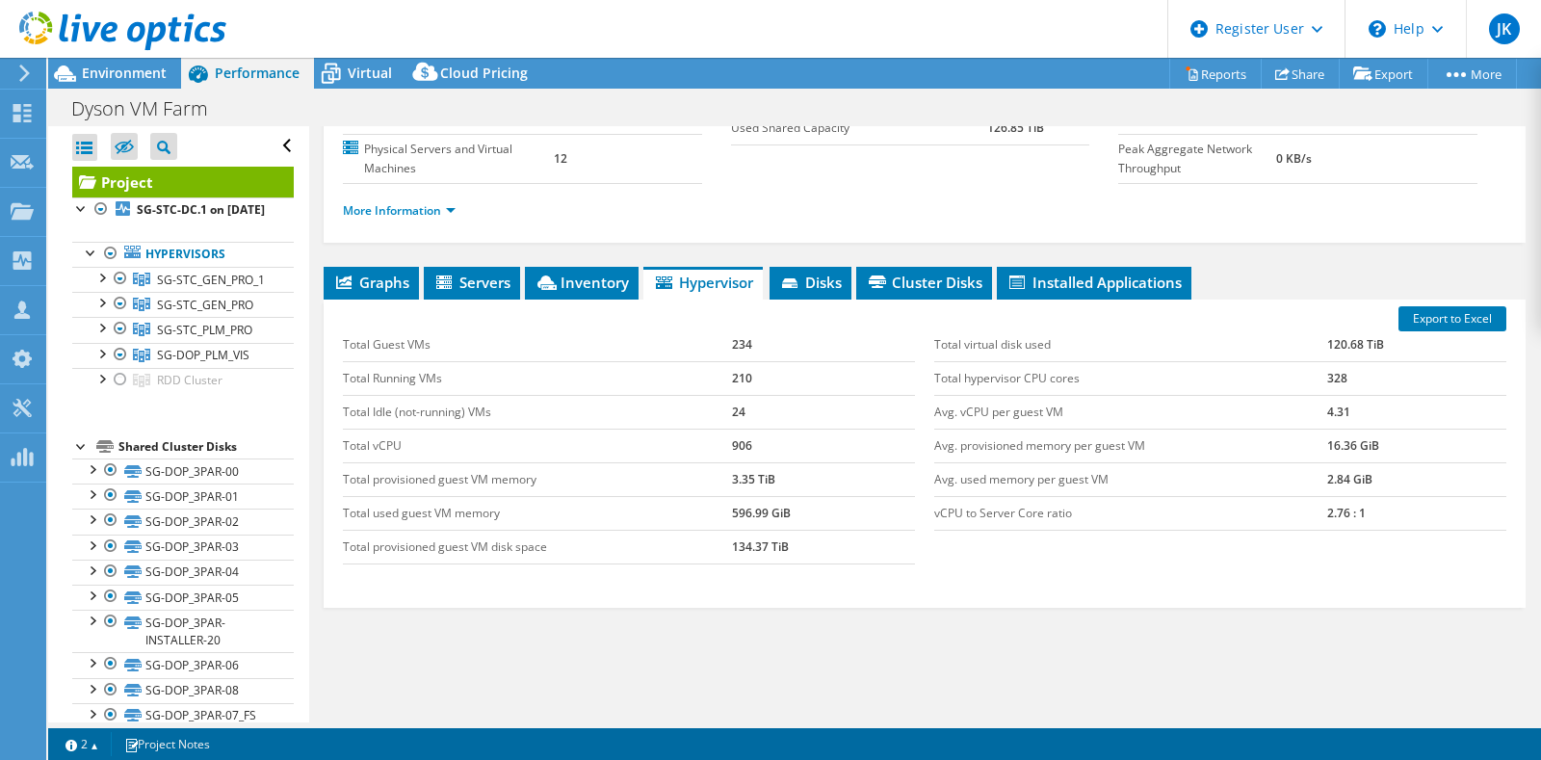
scroll to position [0, 0]
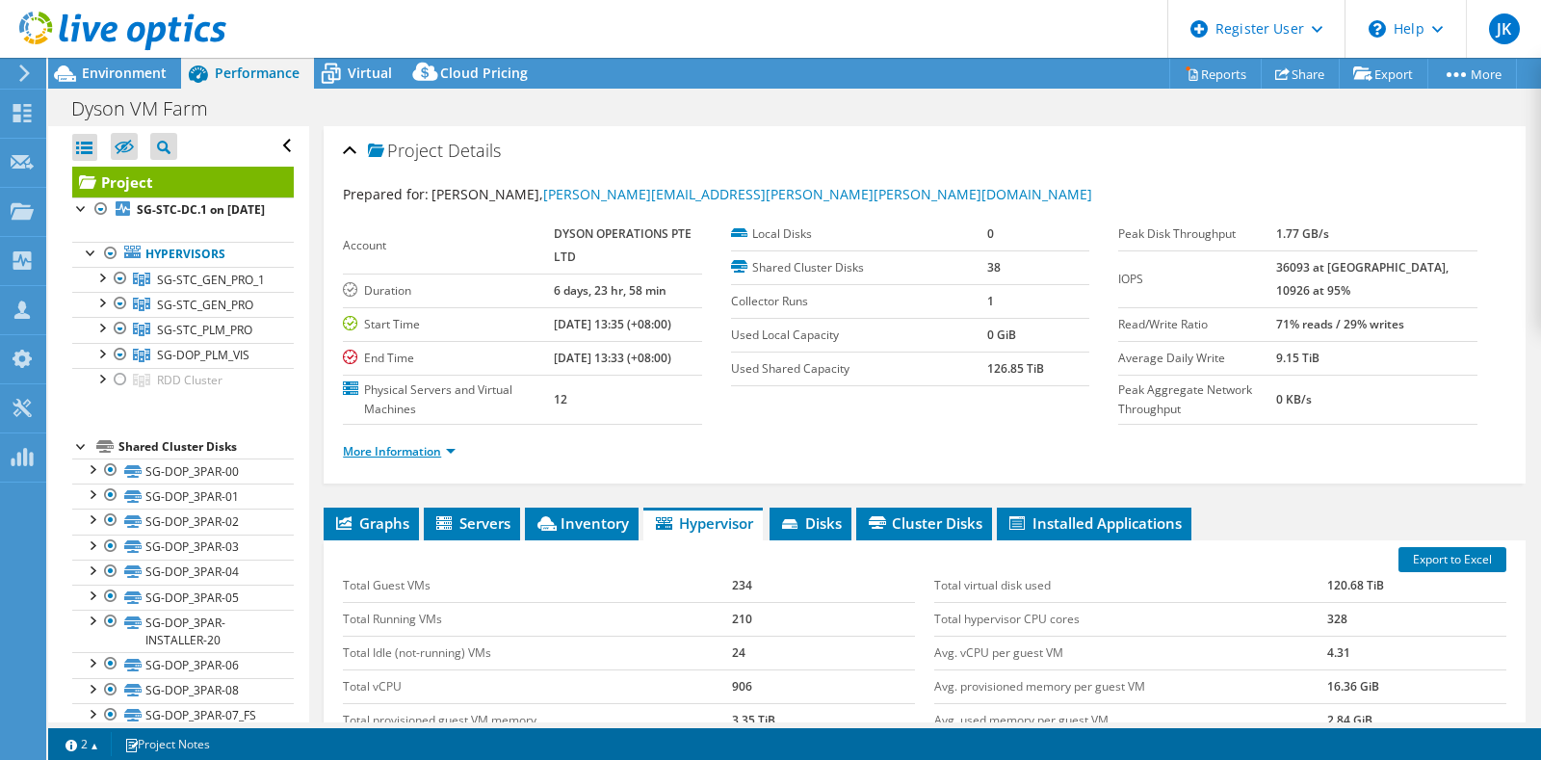
click at [401, 443] on link "More Information" at bounding box center [399, 451] width 113 height 16
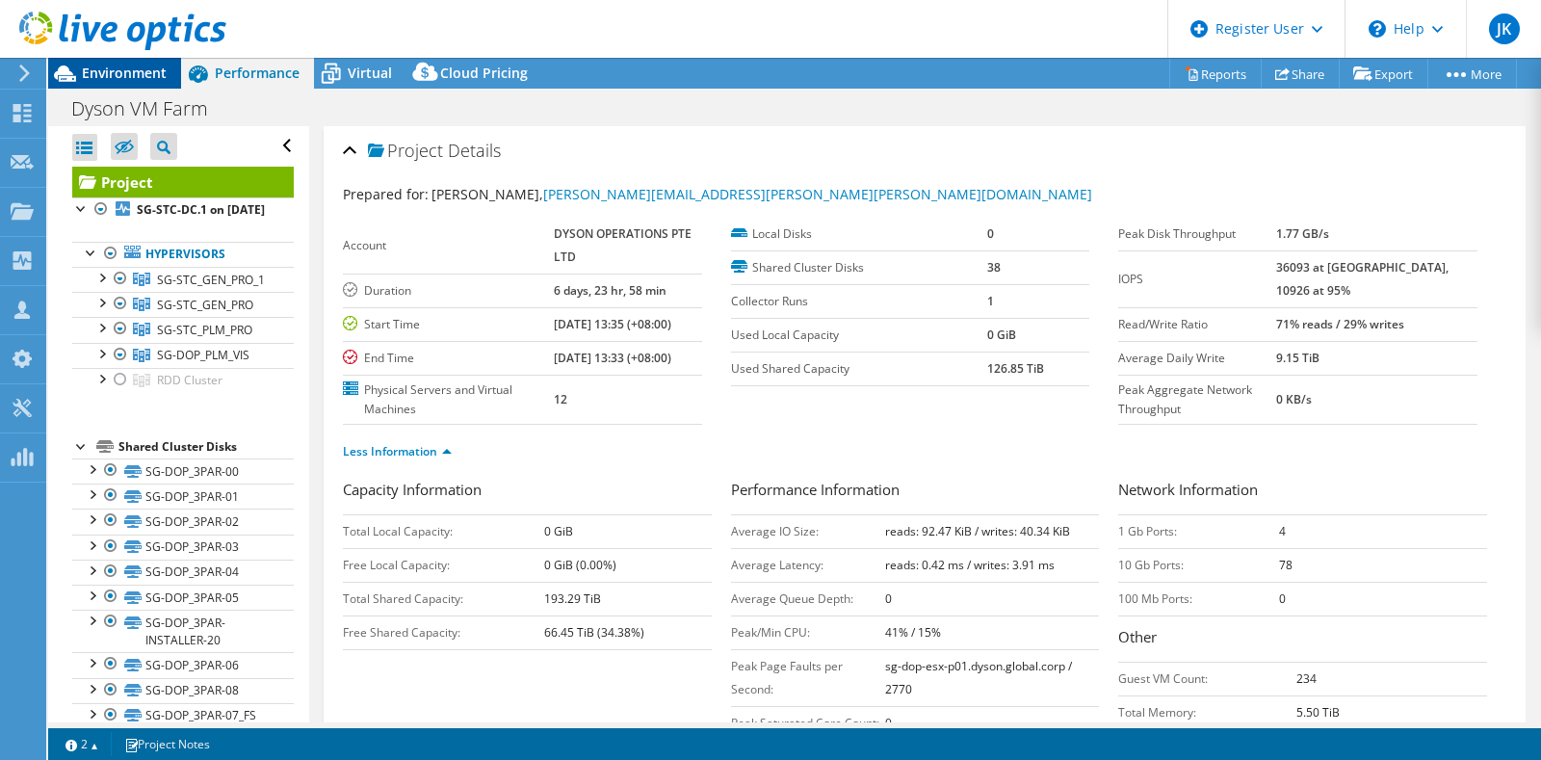
click at [137, 64] on span "Environment" at bounding box center [124, 73] width 85 height 18
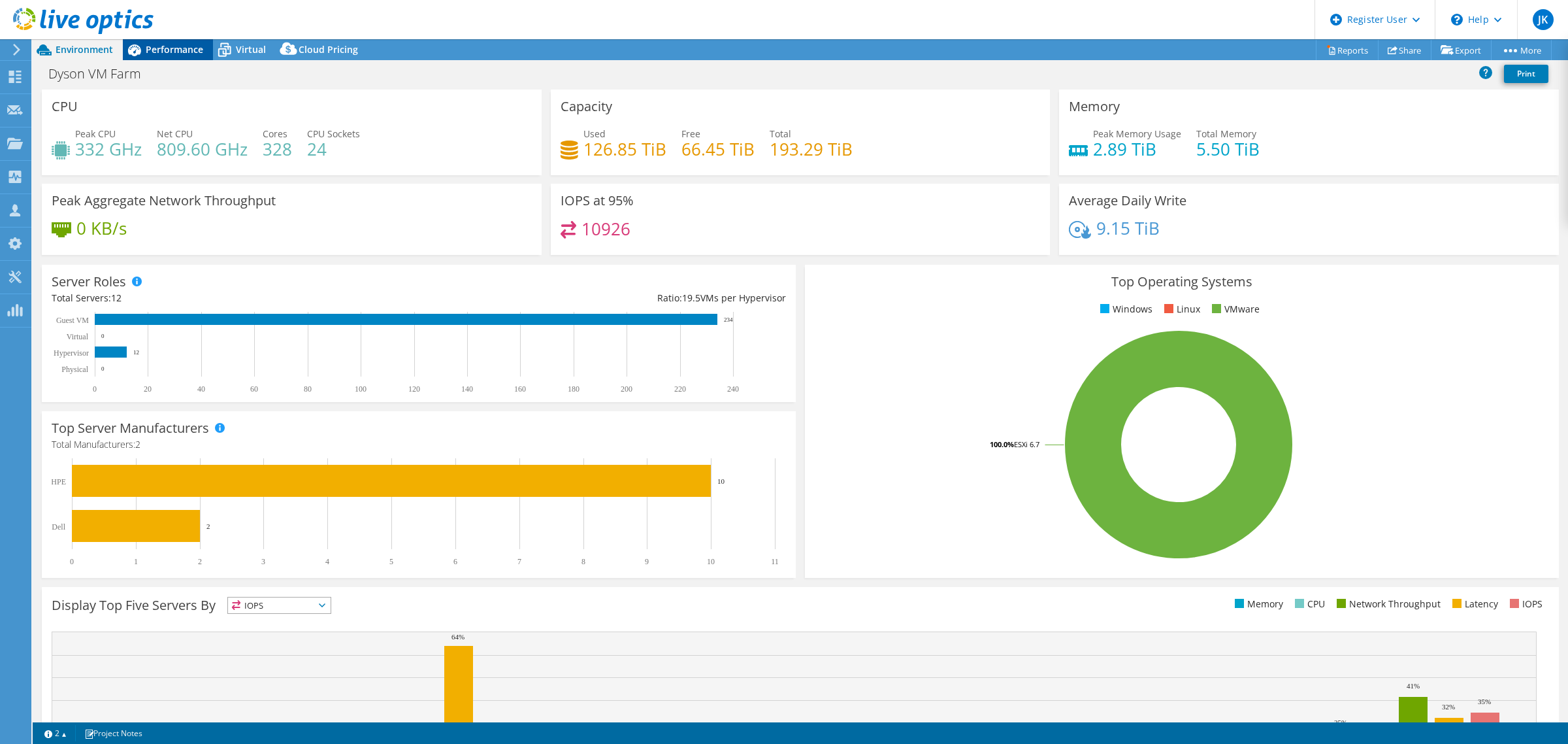
click at [153, 56] on div "Performance" at bounding box center [168, 50] width 90 height 21
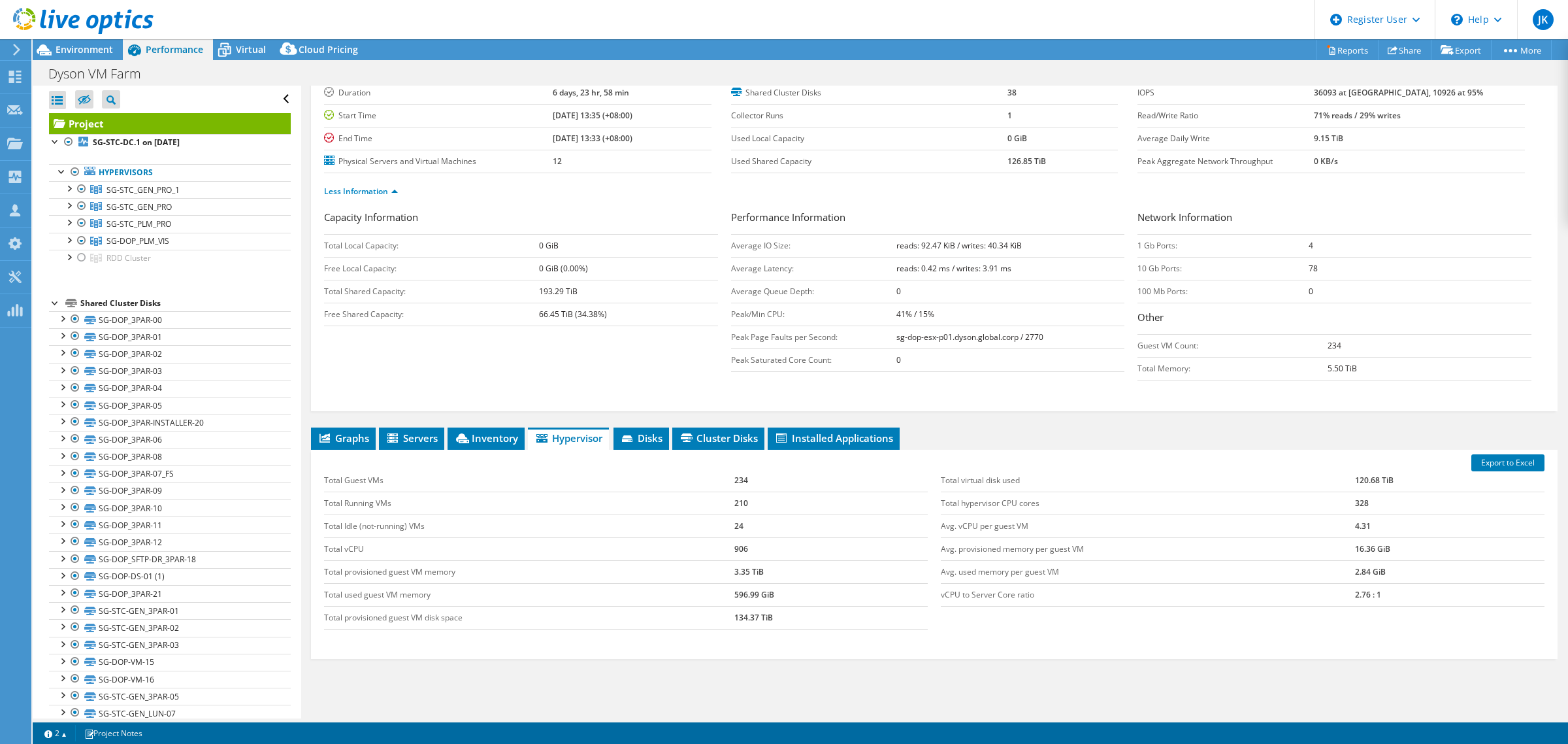
scroll to position [149, 0]
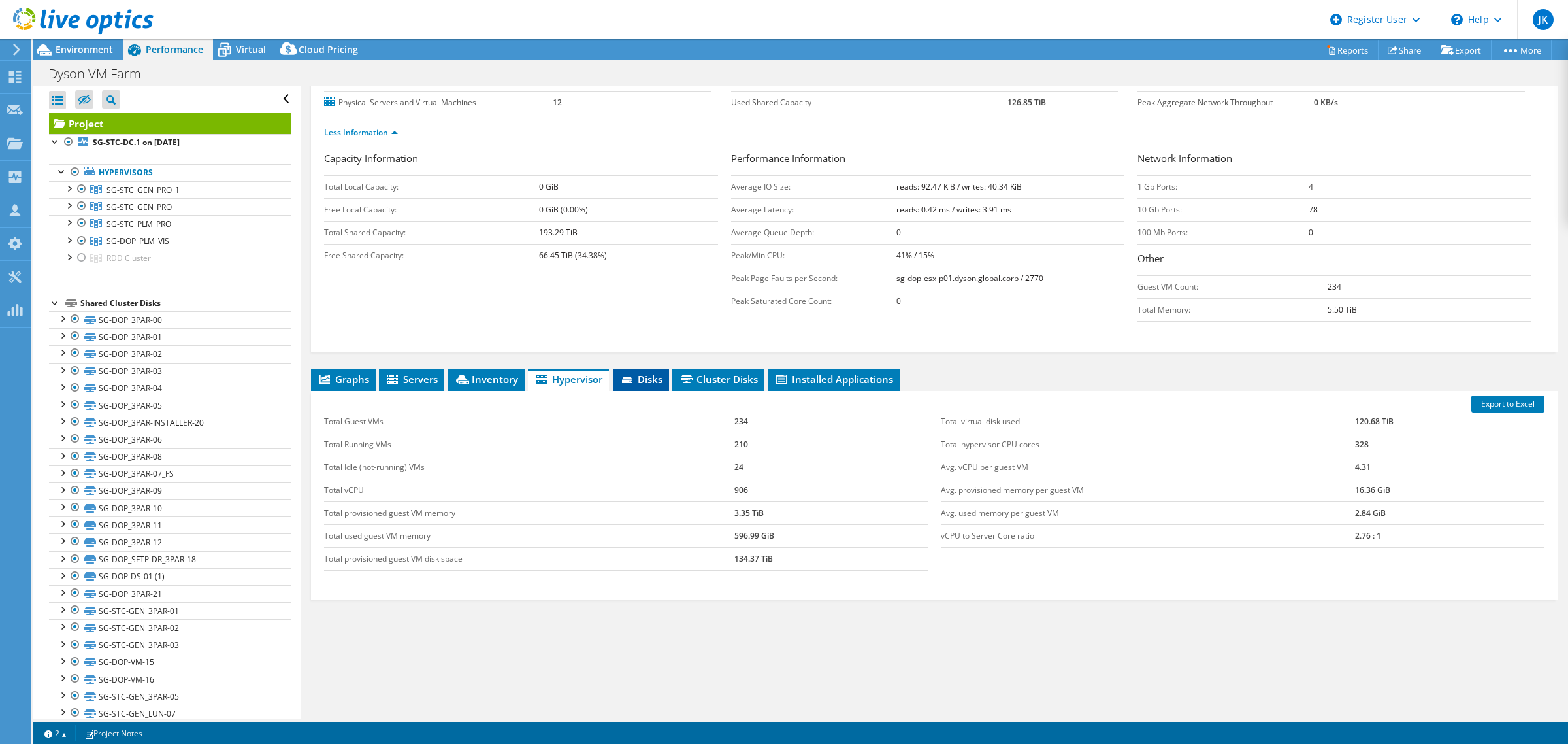
click at [632, 381] on icon at bounding box center [627, 380] width 10 height 7
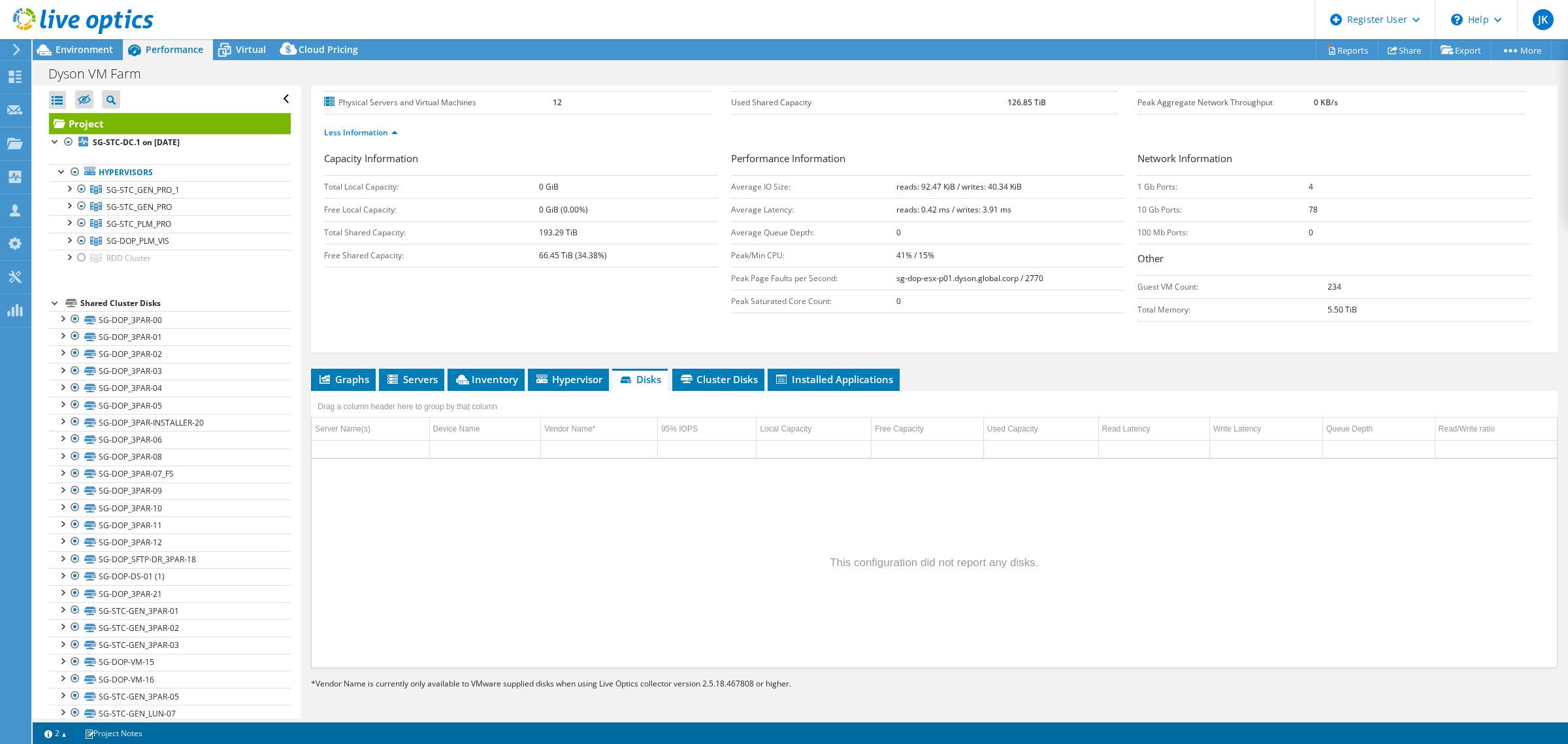
scroll to position [0, 0]
